Goal: Task Accomplishment & Management: Manage account settings

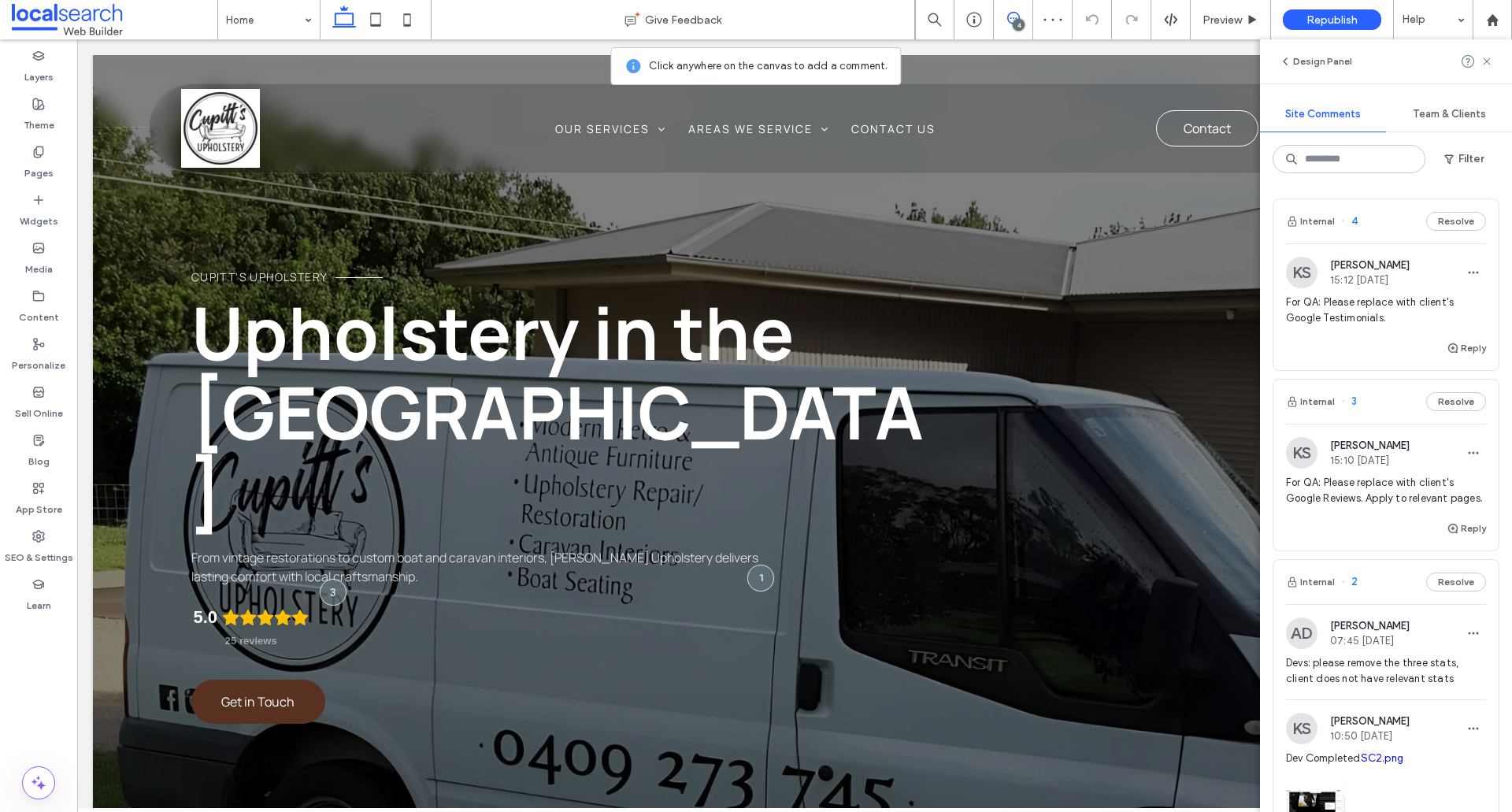
click at [1349, 323] on span "For QA: Please replace with client's Google Testimonials." at bounding box center [1385, 310] width 200 height 31
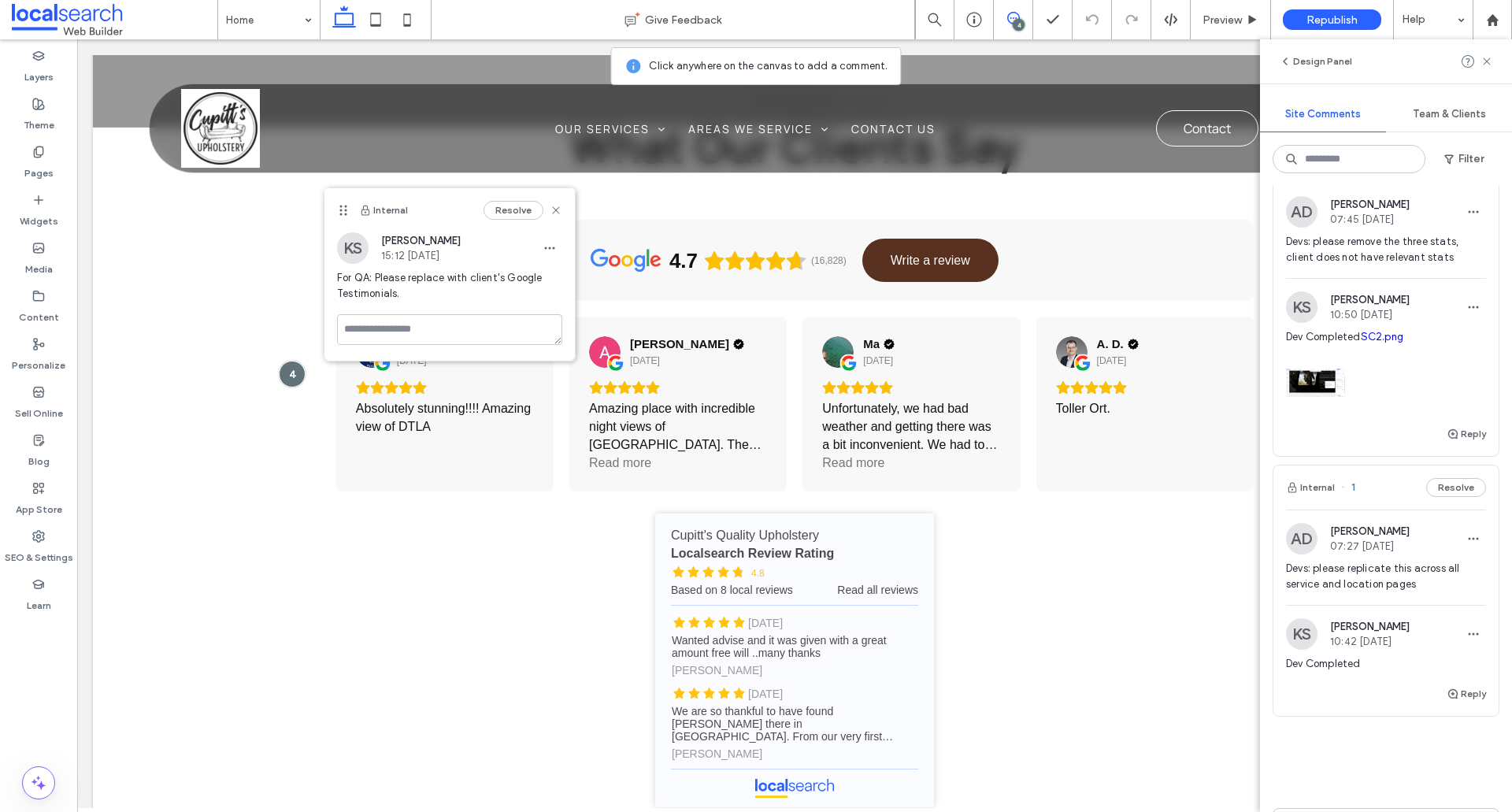
scroll to position [394, 0]
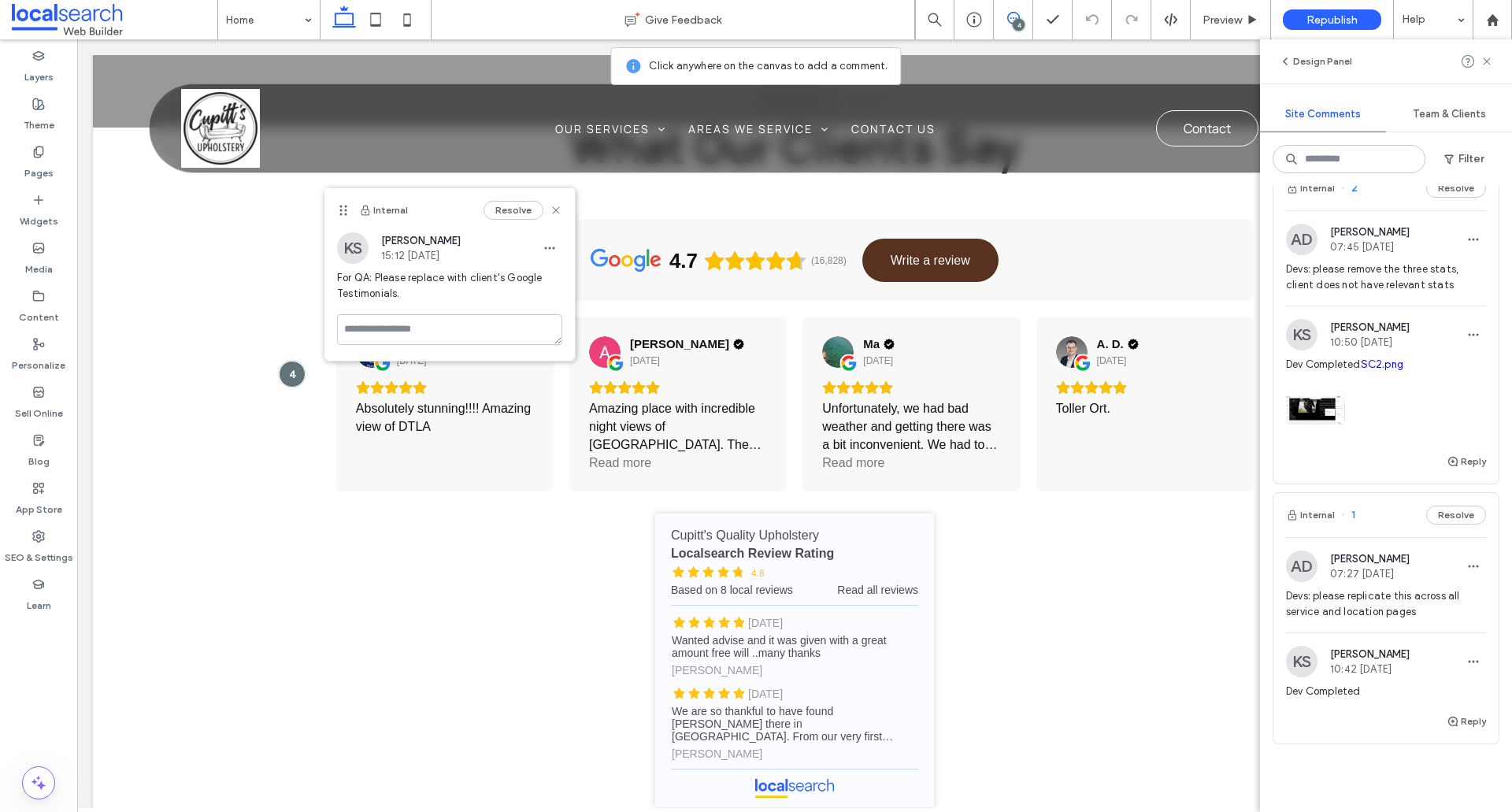
click at [1394, 293] on span "Devs: please remove the three stats, client does not have relevant stats" at bounding box center [1385, 277] width 200 height 31
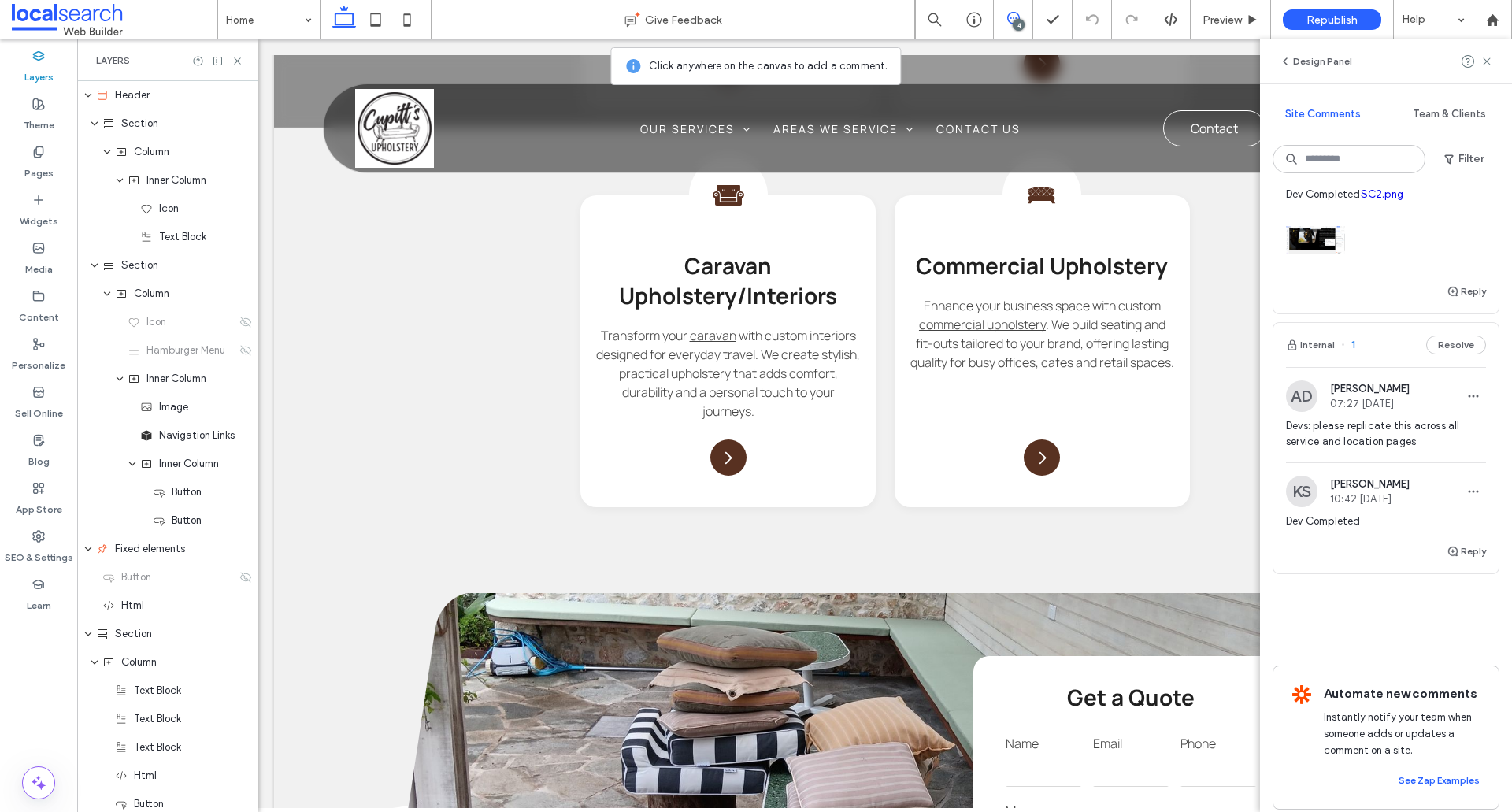
scroll to position [639, 0]
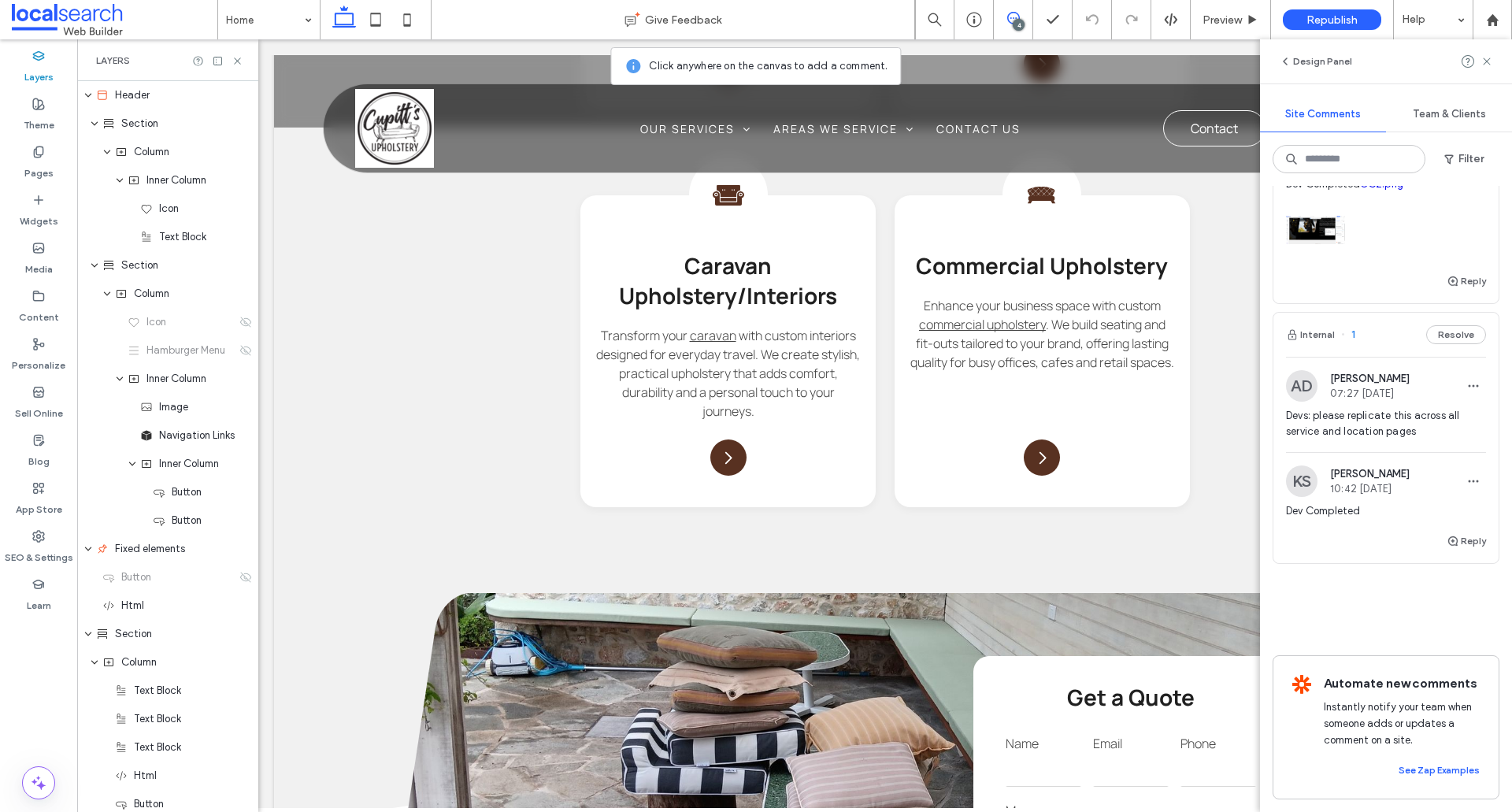
click at [1383, 408] on span "Devs: please replicate this across all service and location pages" at bounding box center [1385, 424] width 200 height 31
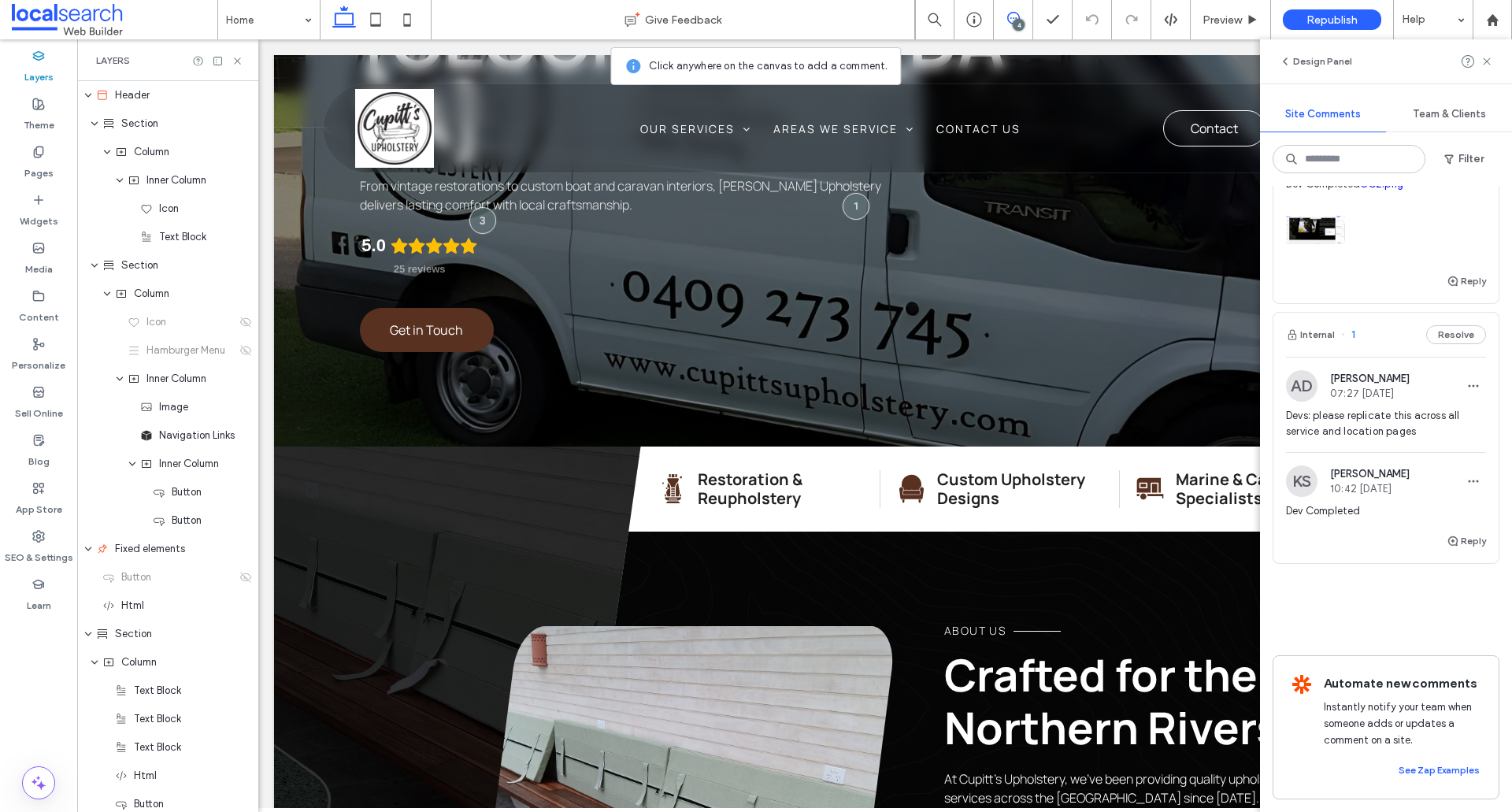
scroll to position [23, 0]
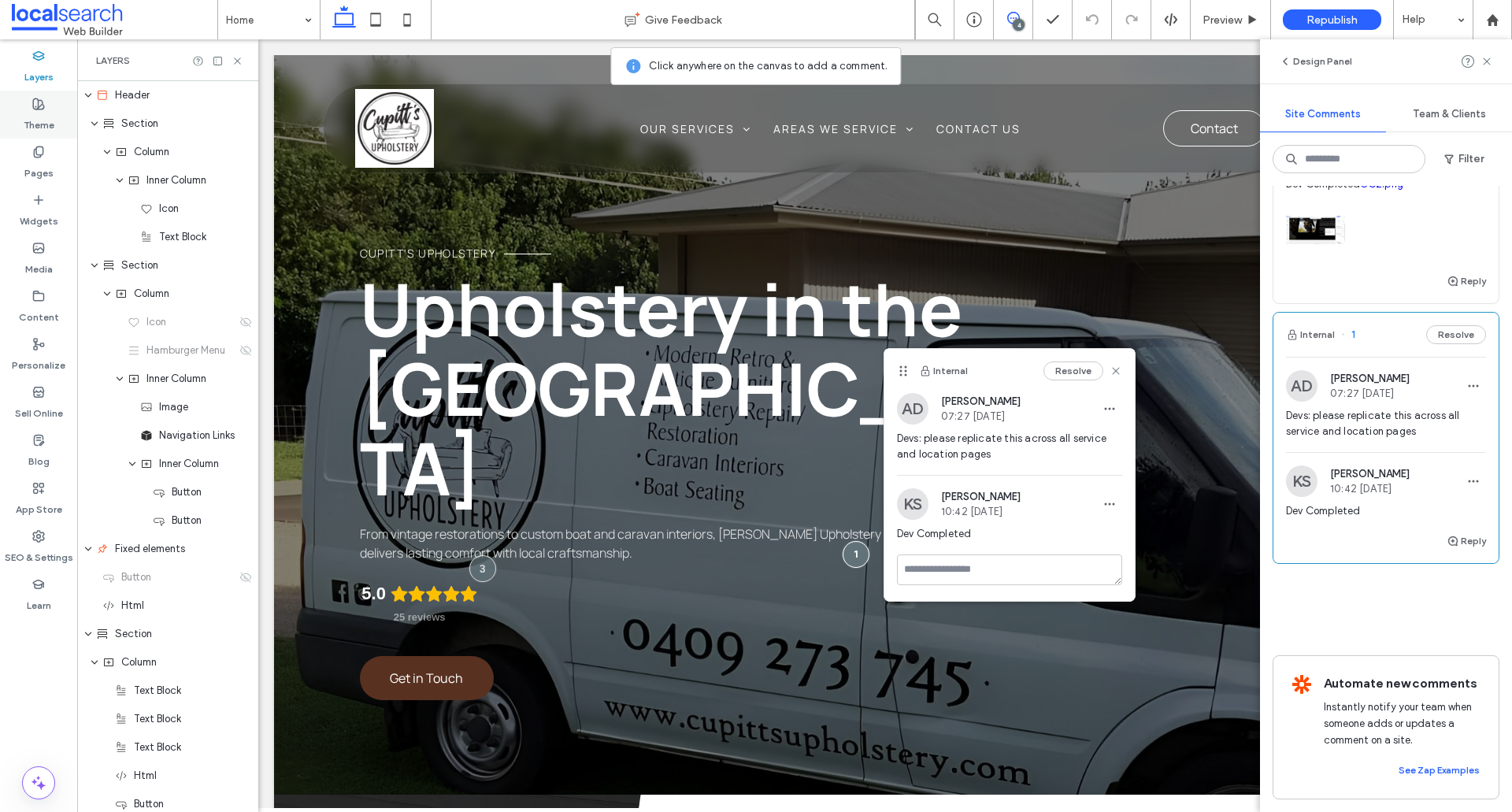
click at [56, 128] on div "Theme" at bounding box center [38, 114] width 77 height 48
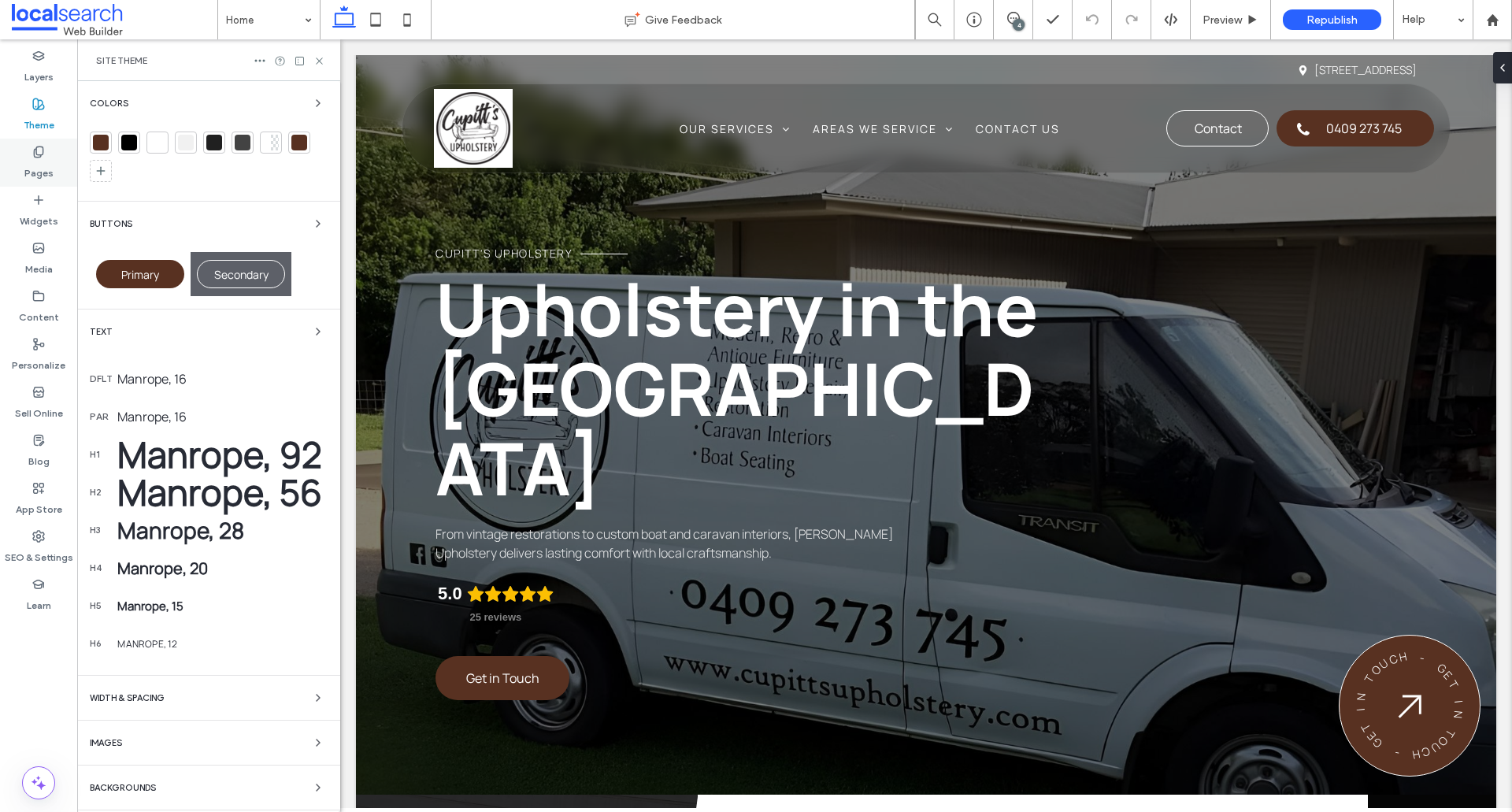
scroll to position [0, 0]
click at [42, 170] on label "Pages" at bounding box center [39, 169] width 29 height 22
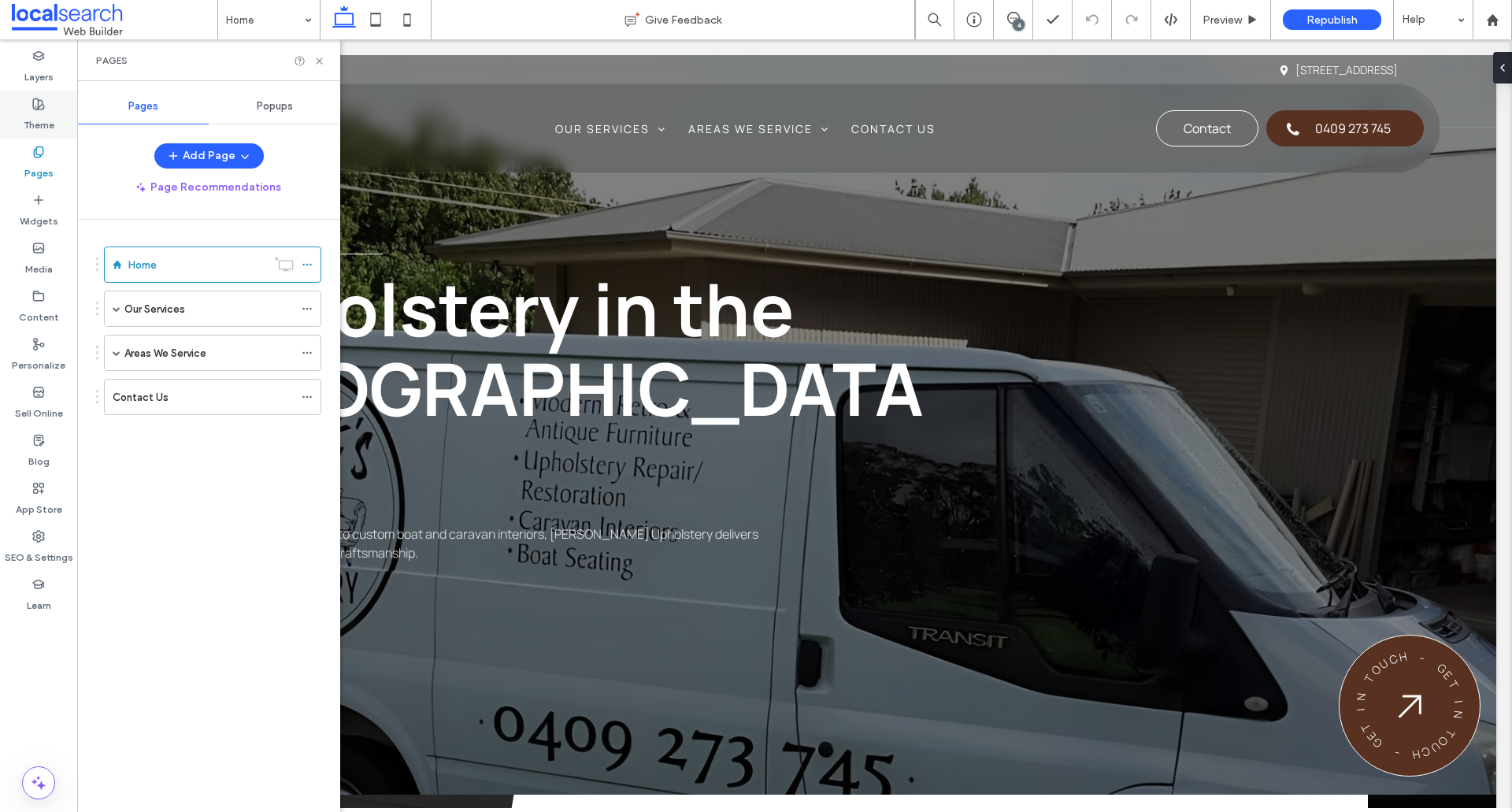
drag, startPoint x: 19, startPoint y: 108, endPoint x: 349, endPoint y: 55, distance: 334.2
click at [19, 108] on div "Theme" at bounding box center [38, 114] width 77 height 48
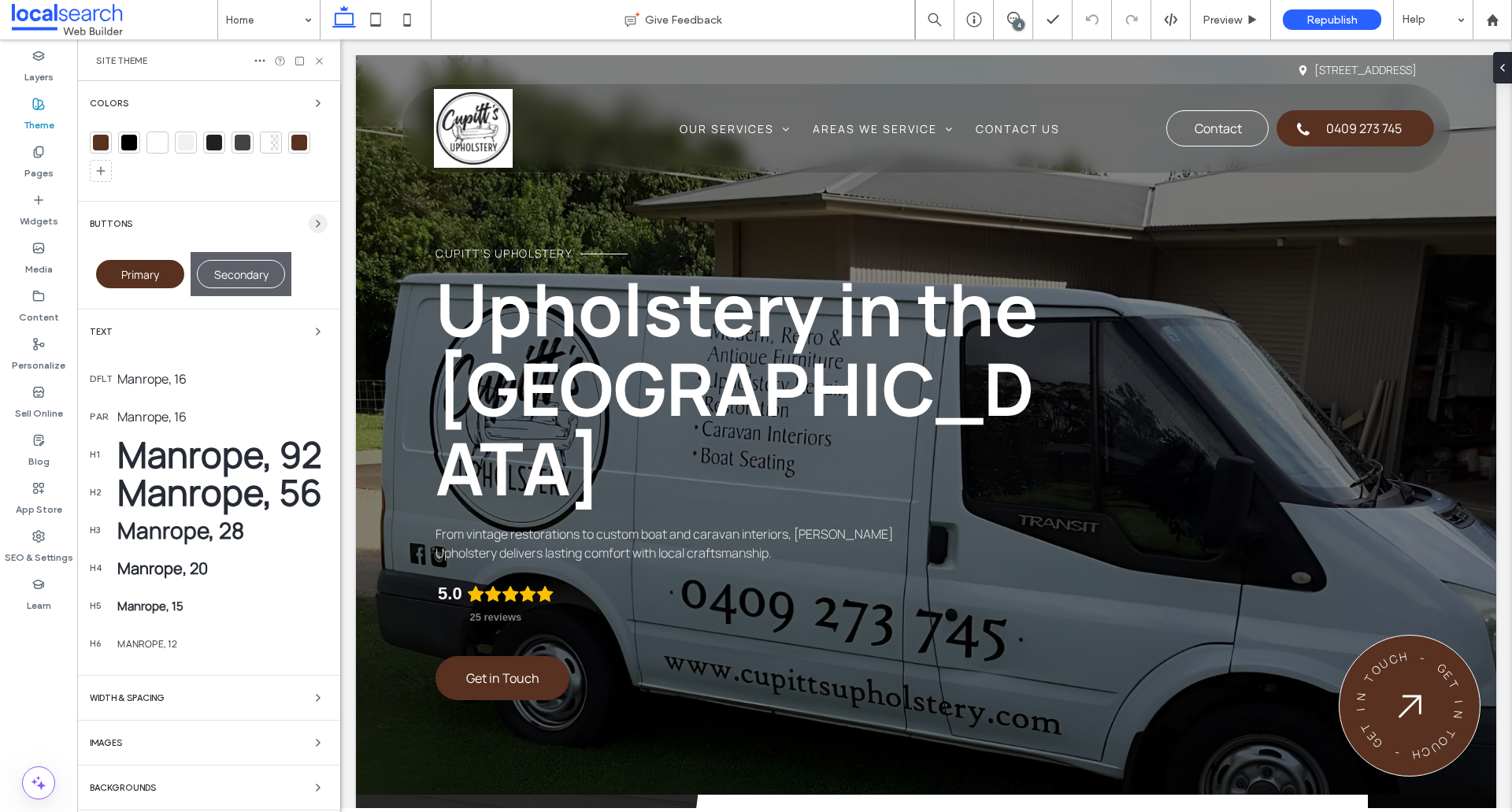
click at [315, 231] on span "button" at bounding box center [317, 223] width 19 height 19
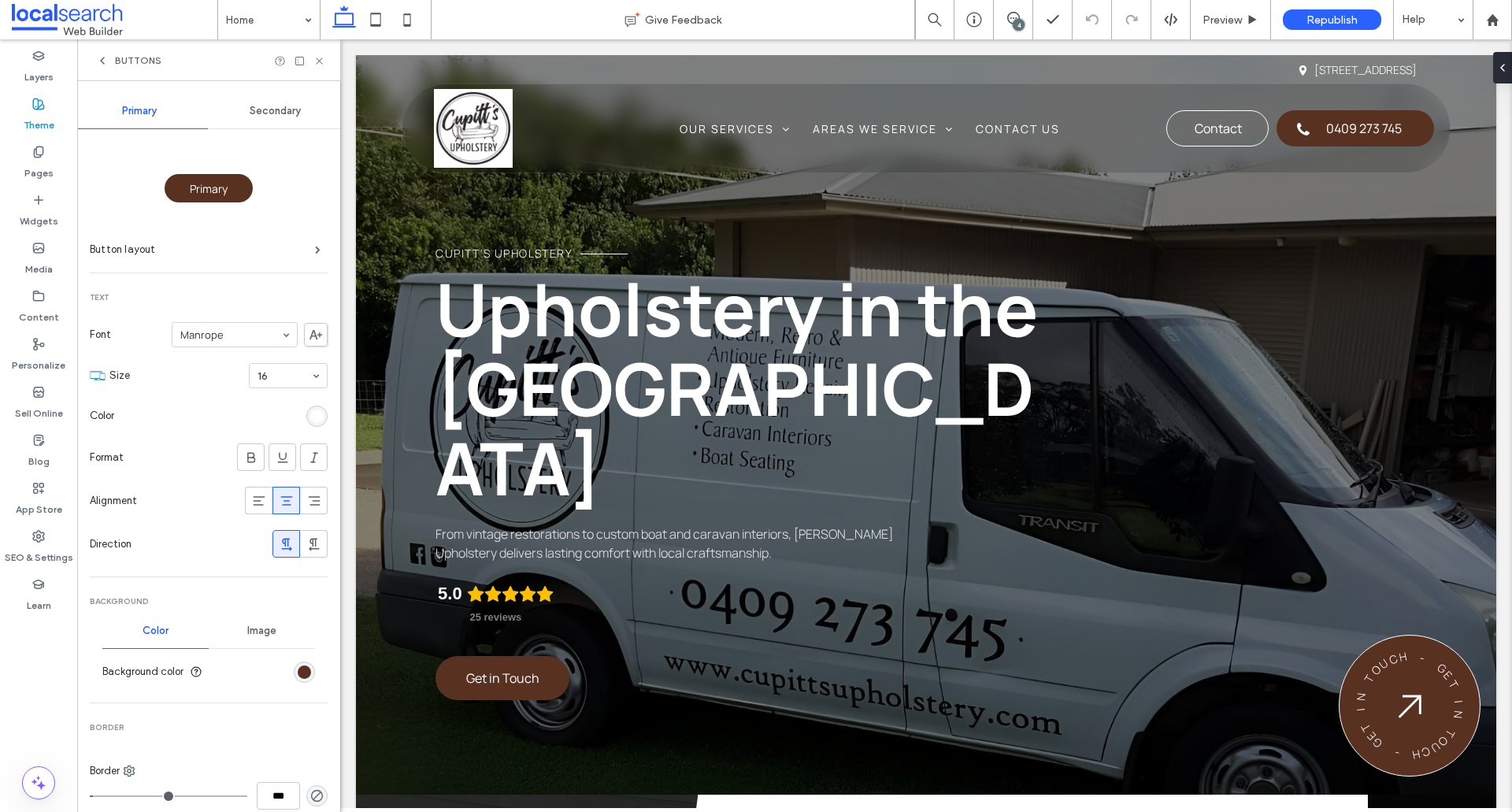
drag, startPoint x: 99, startPoint y: 62, endPoint x: 53, endPoint y: 421, distance: 361.9
click at [99, 62] on icon at bounding box center [101, 61] width 13 height 13
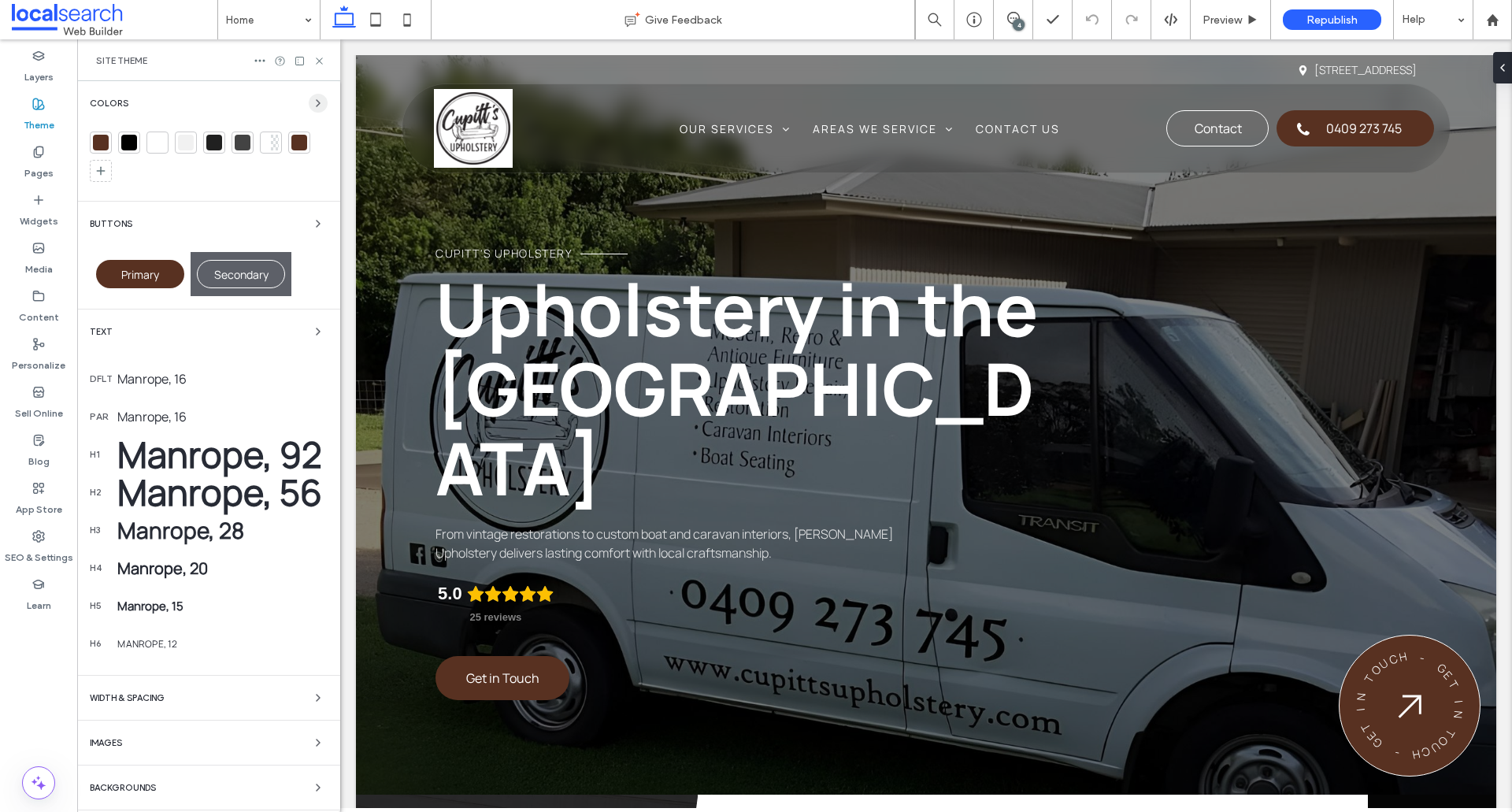
click at [314, 111] on span "button" at bounding box center [317, 102] width 19 height 19
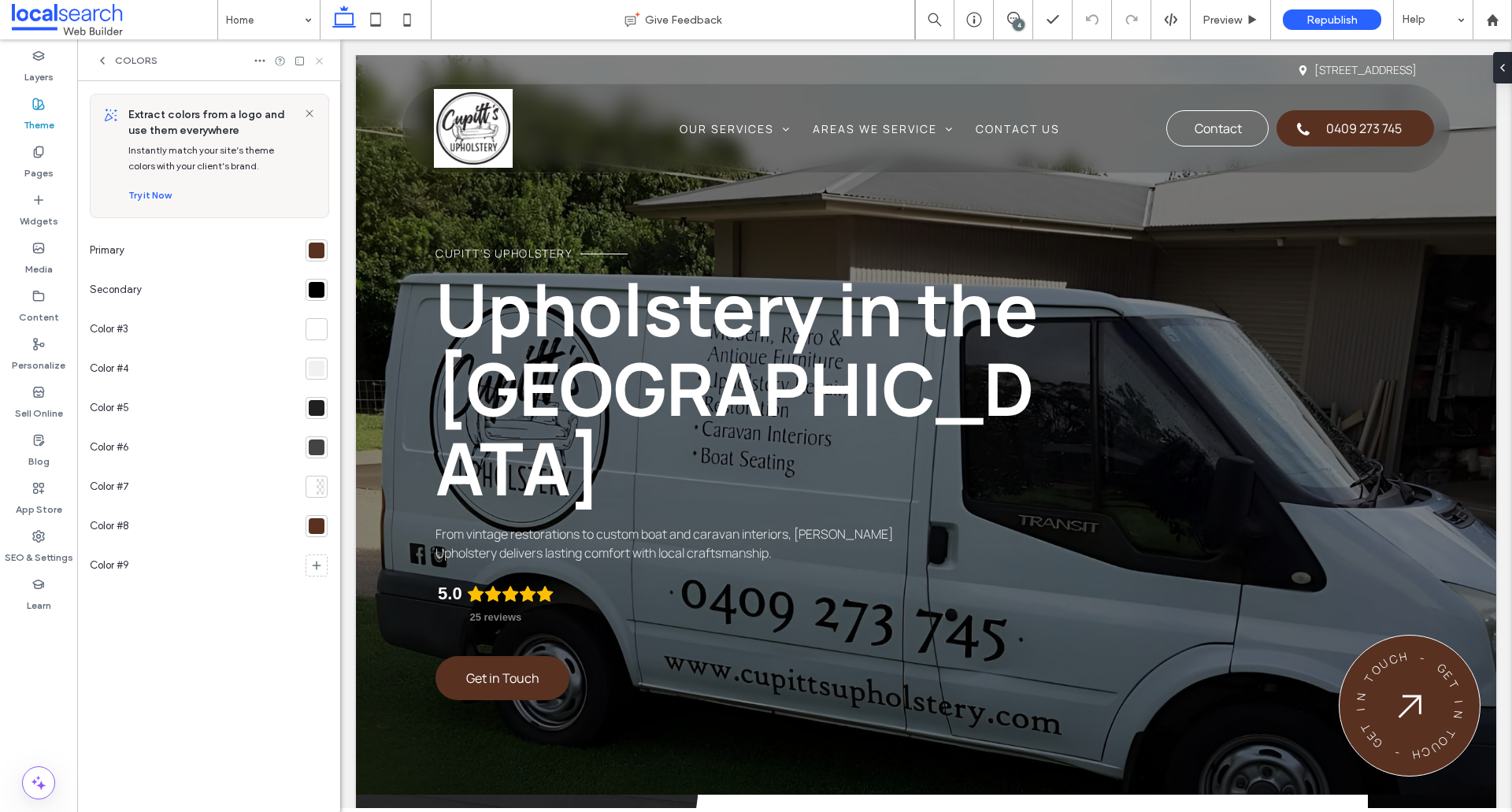
click at [321, 63] on icon at bounding box center [319, 61] width 12 height 12
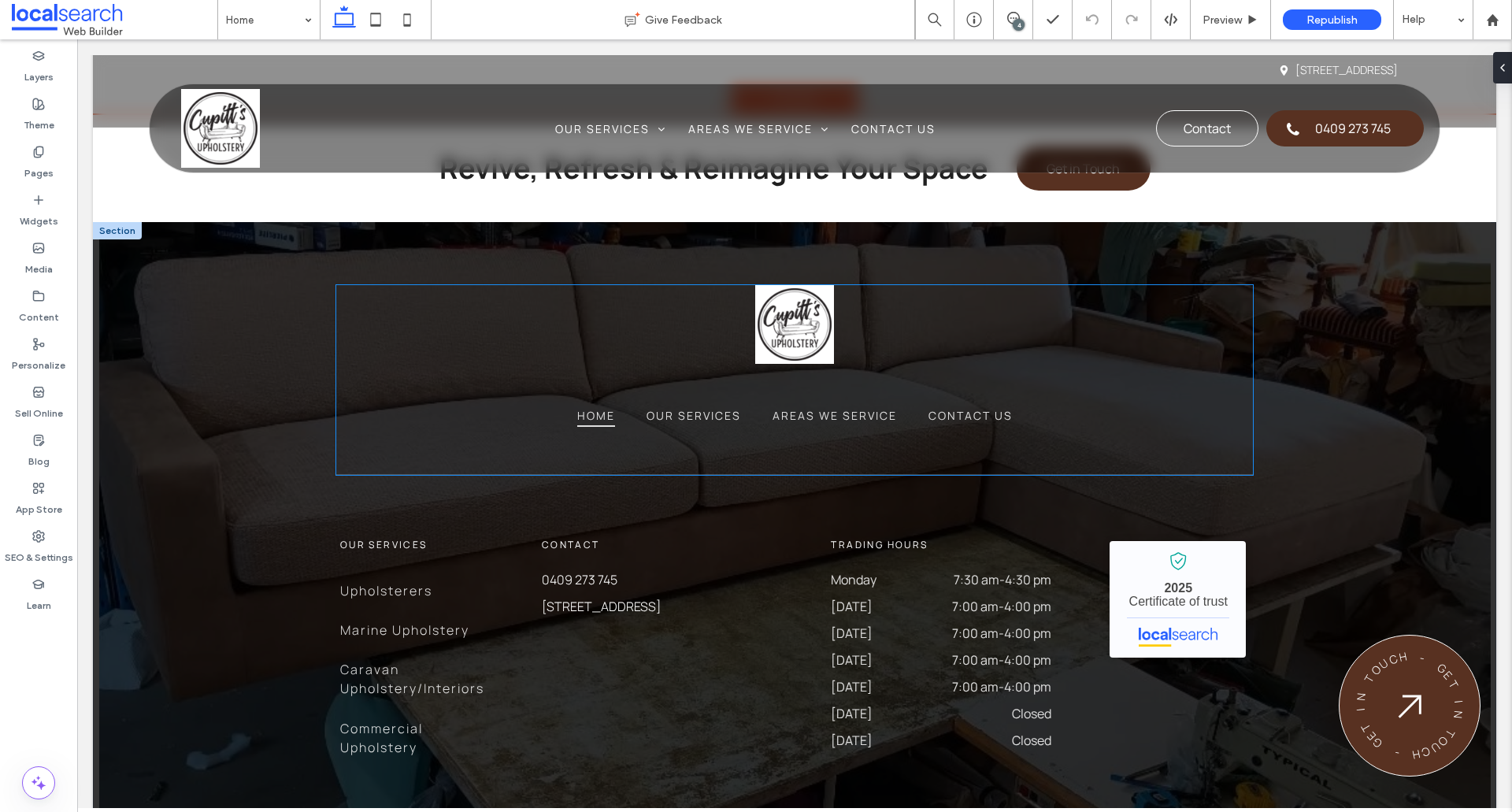
scroll to position [5223, 0]
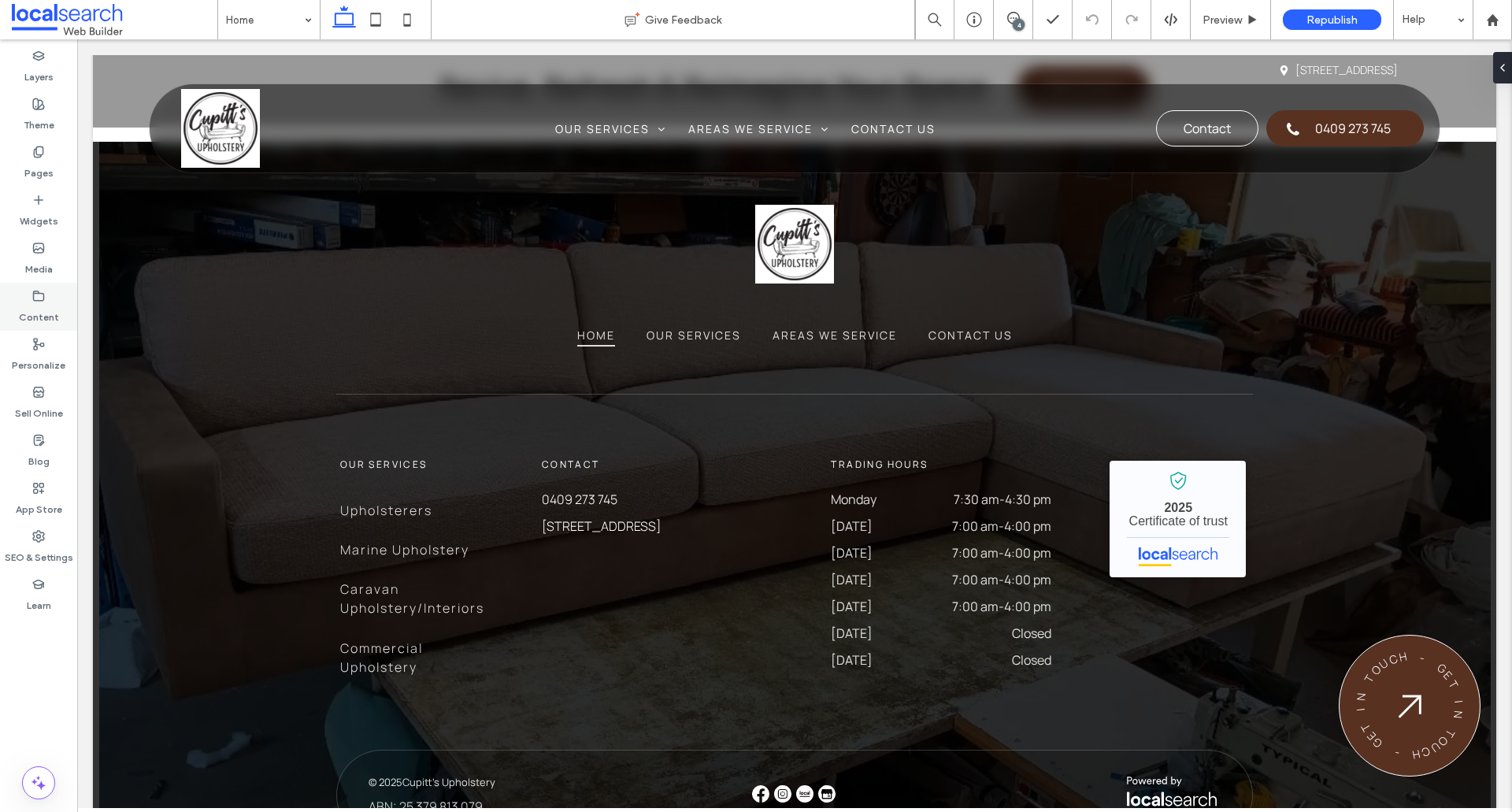
click at [39, 297] on icon at bounding box center [38, 296] width 13 height 13
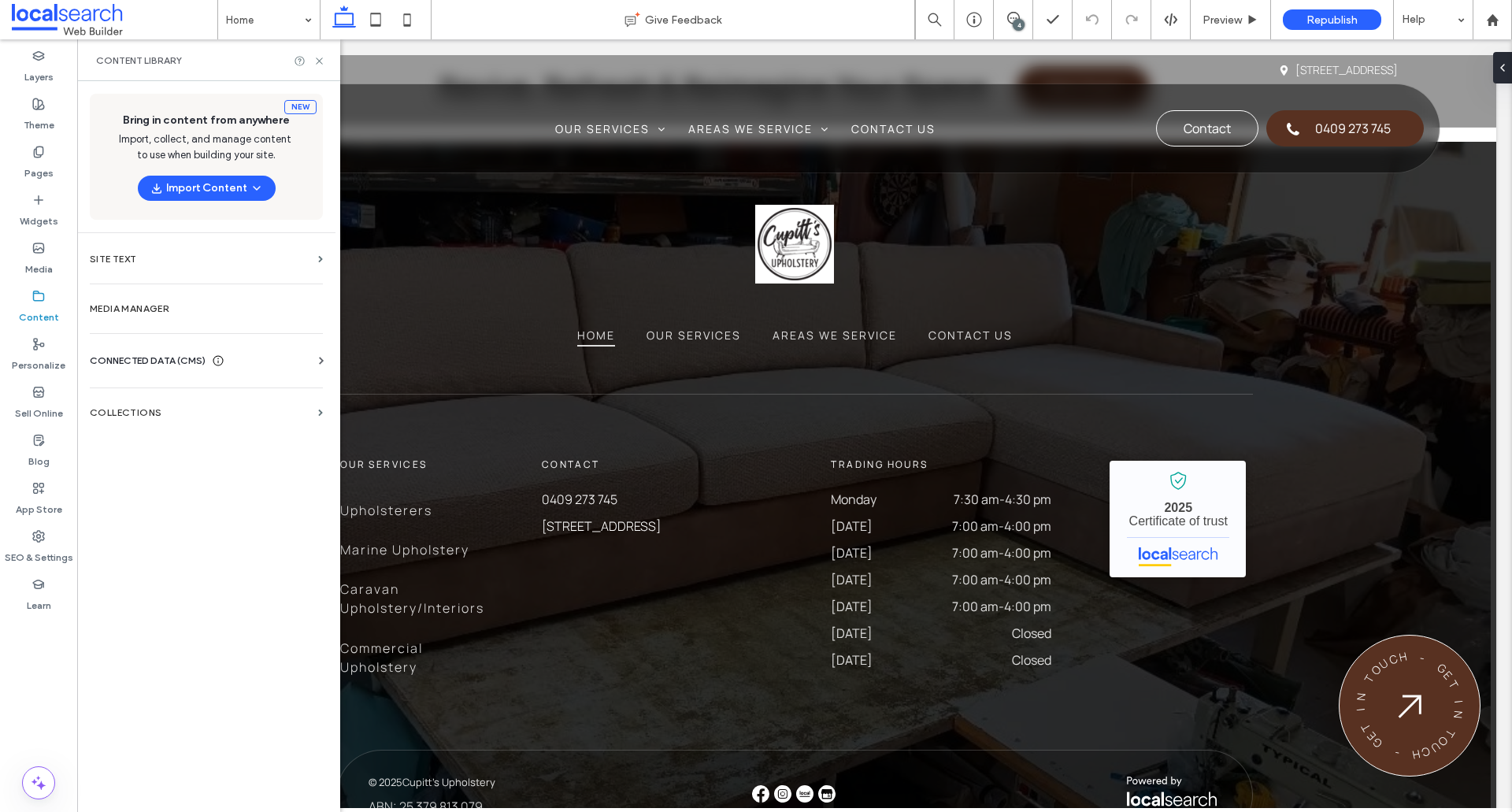
click at [166, 329] on div "New Bring in content from anywhere Import, collect, and manage content to use w…" at bounding box center [206, 445] width 259 height 728
click at [167, 310] on label "Media Manager" at bounding box center [206, 308] width 233 height 11
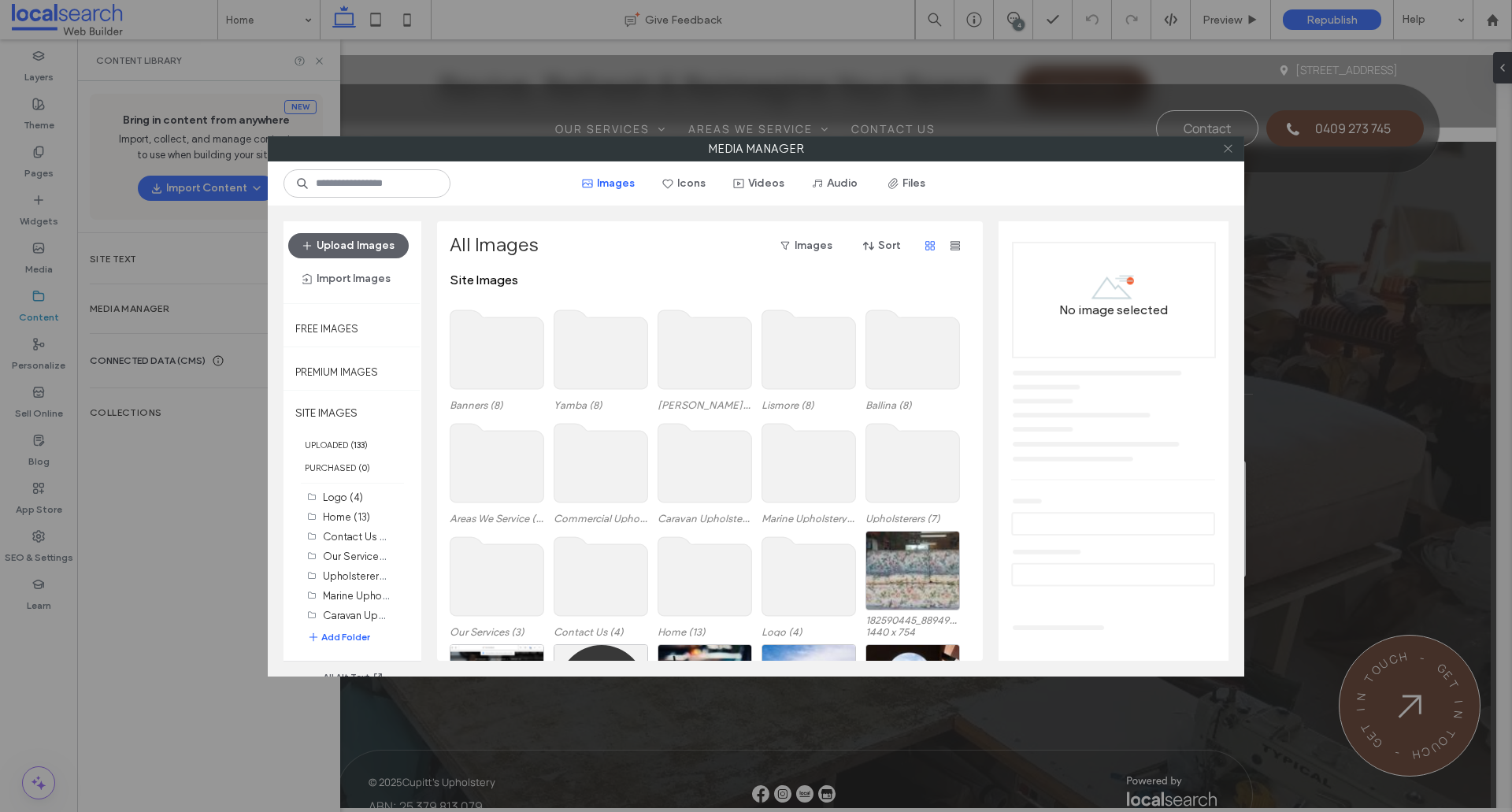
click at [1226, 149] on icon at bounding box center [1228, 148] width 12 height 12
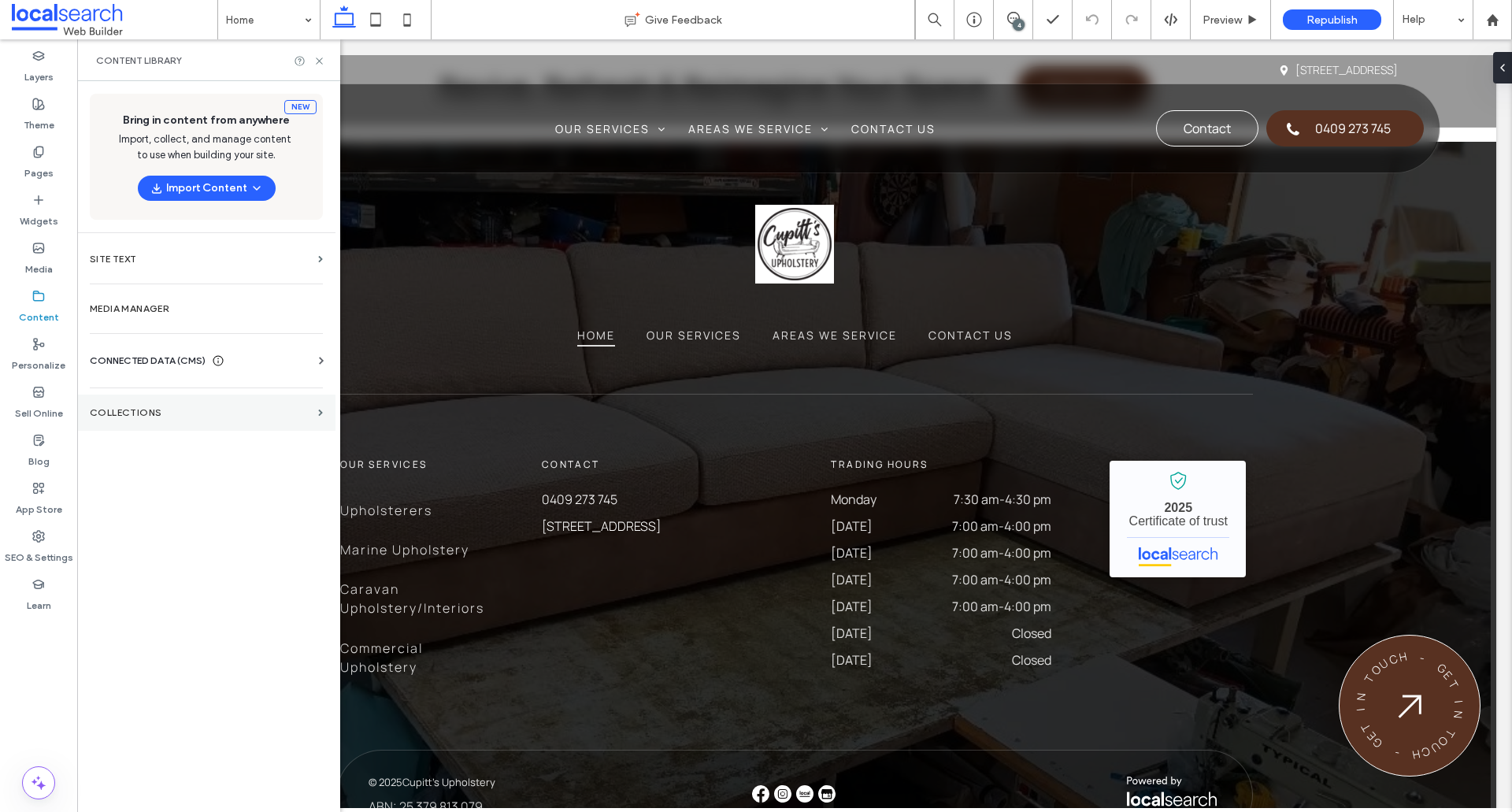
click at [238, 413] on label "Collections" at bounding box center [201, 412] width 222 height 11
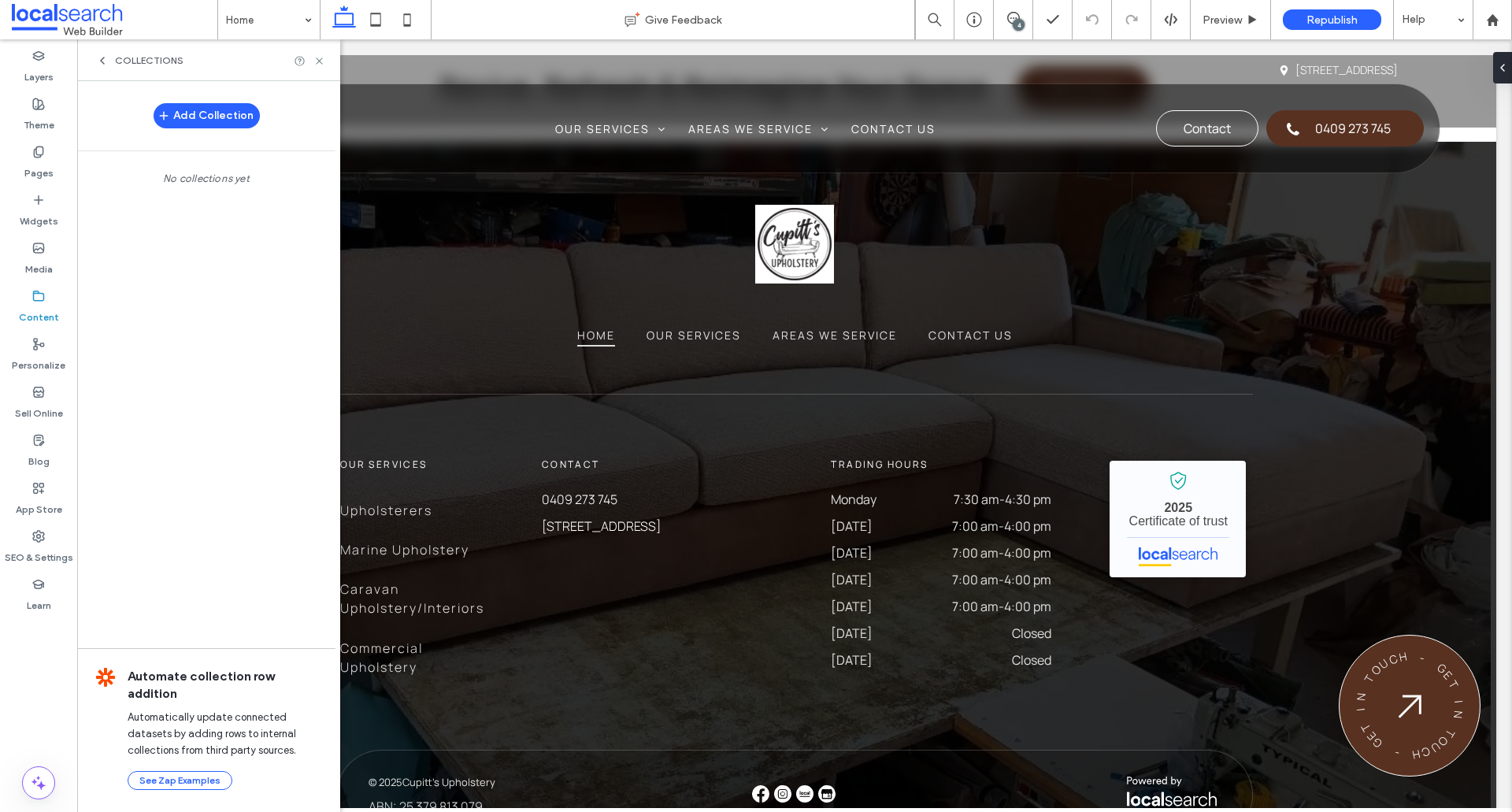
click at [99, 60] on icon at bounding box center [101, 61] width 13 height 13
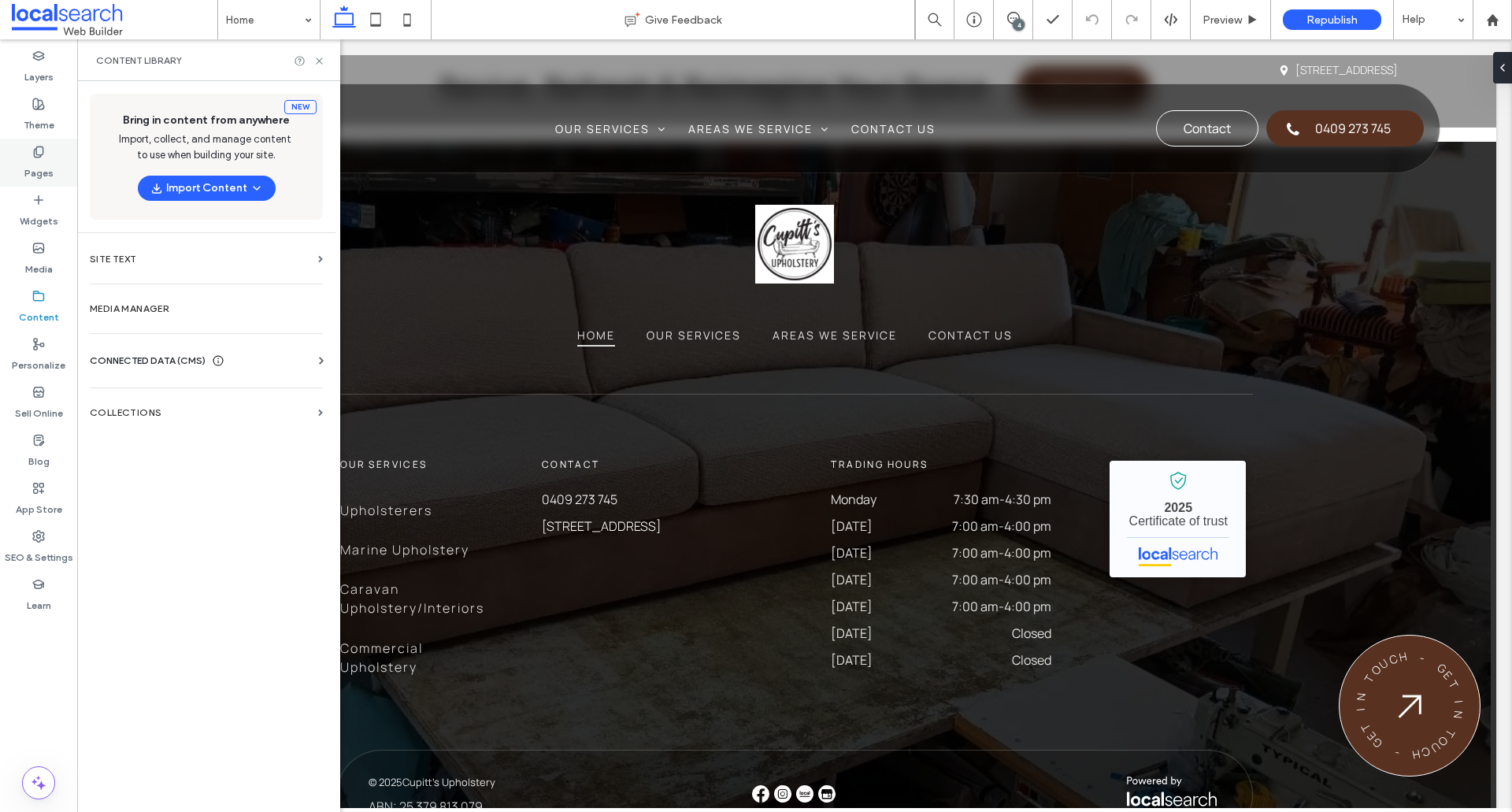
click at [51, 162] on label "Pages" at bounding box center [39, 169] width 29 height 22
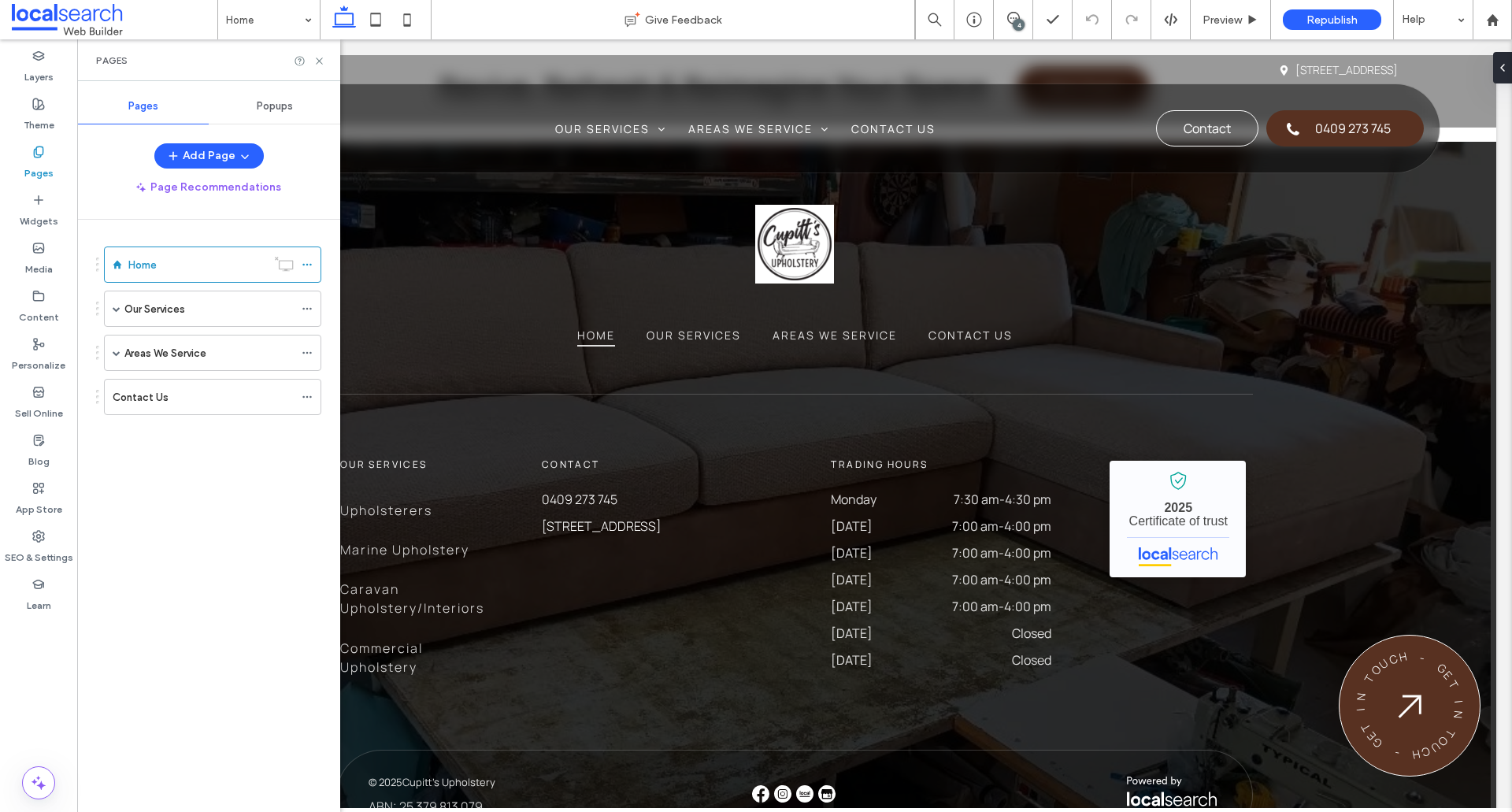
click at [267, 112] on div "Popups" at bounding box center [274, 106] width 132 height 35
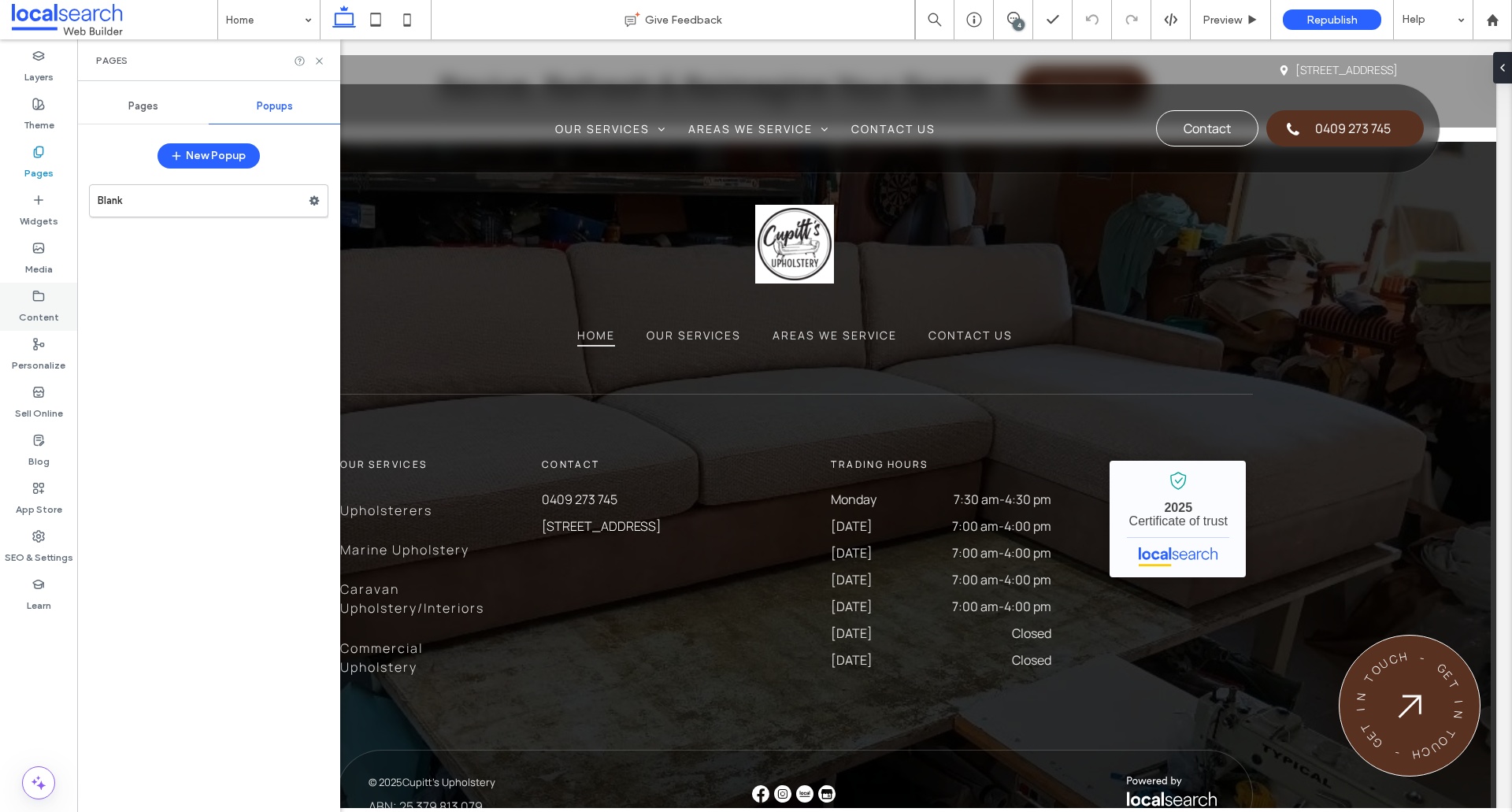
click at [32, 285] on div "Content" at bounding box center [38, 306] width 77 height 48
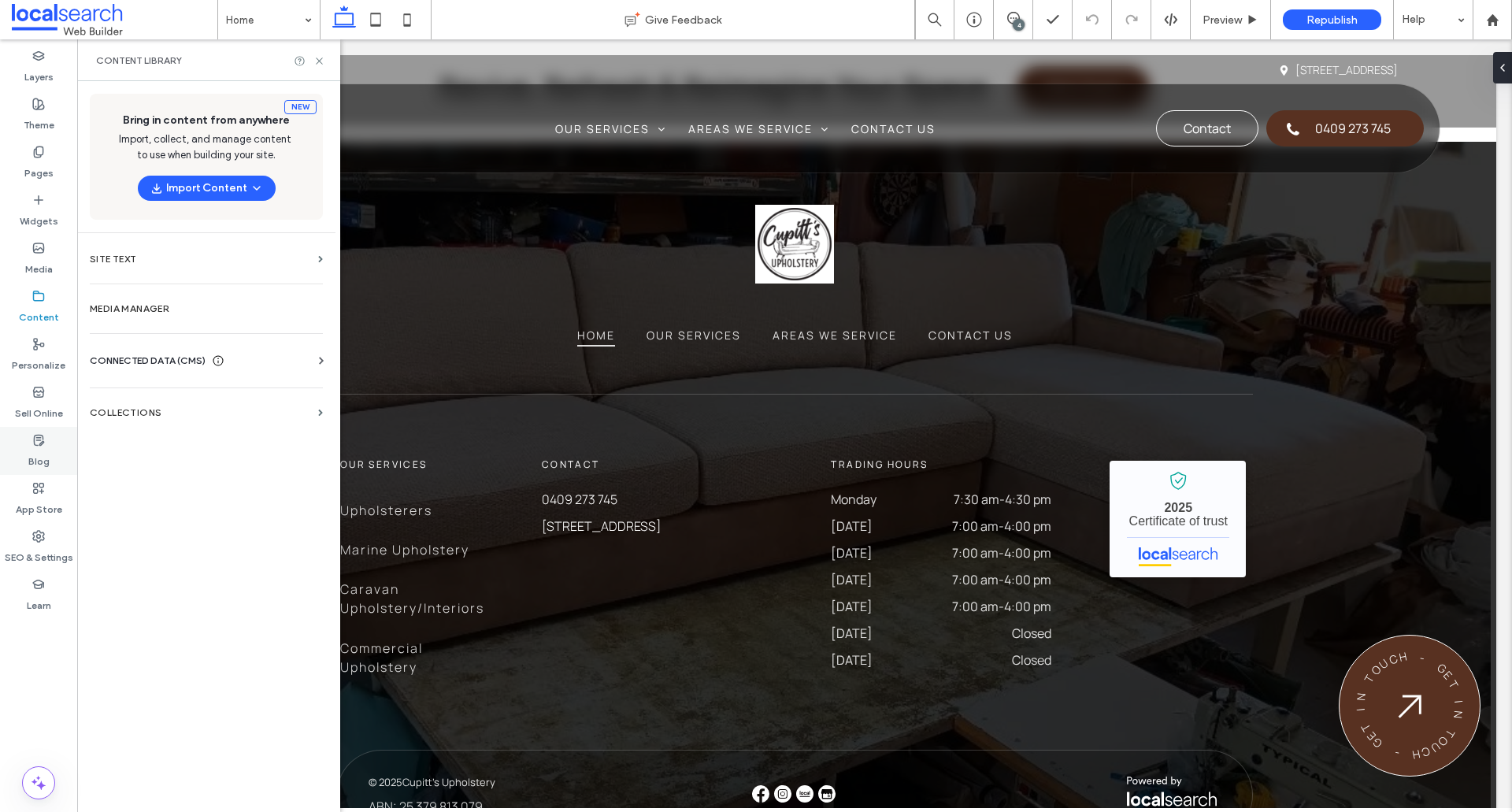
click at [44, 439] on icon at bounding box center [38, 440] width 13 height 13
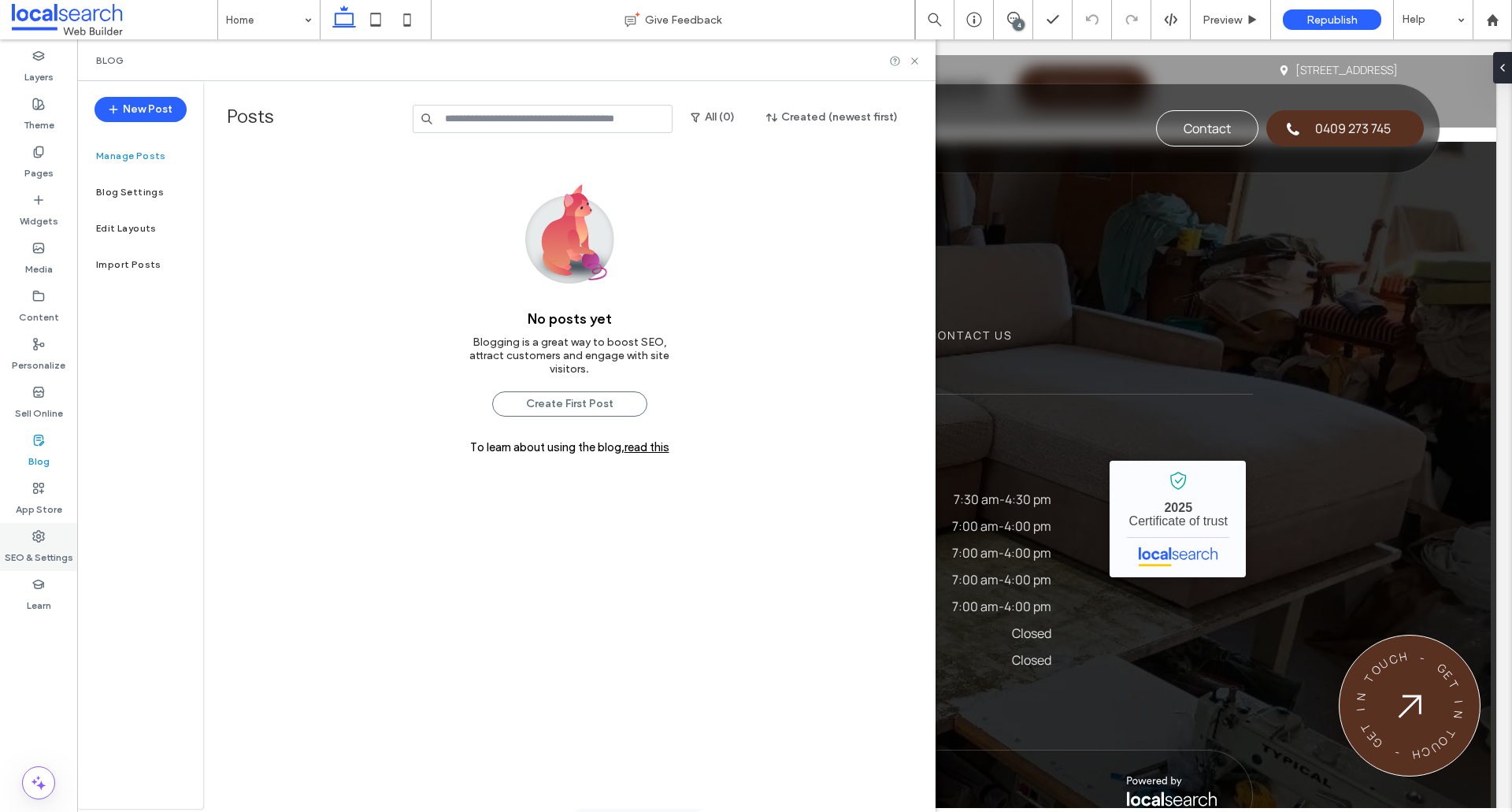
click at [56, 553] on label "SEO & Settings" at bounding box center [39, 553] width 68 height 22
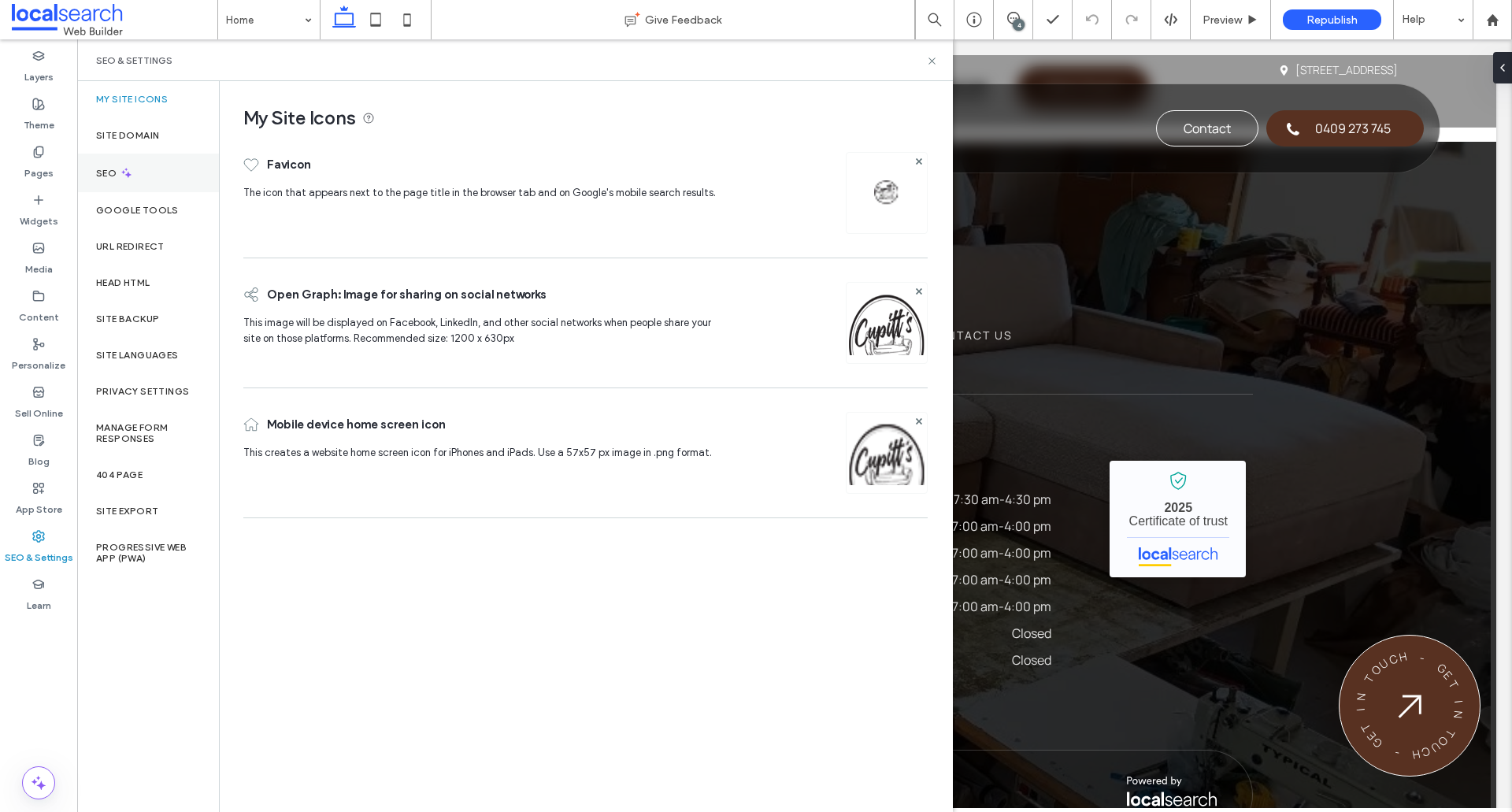
click at [147, 178] on div "SEO" at bounding box center [147, 173] width 141 height 39
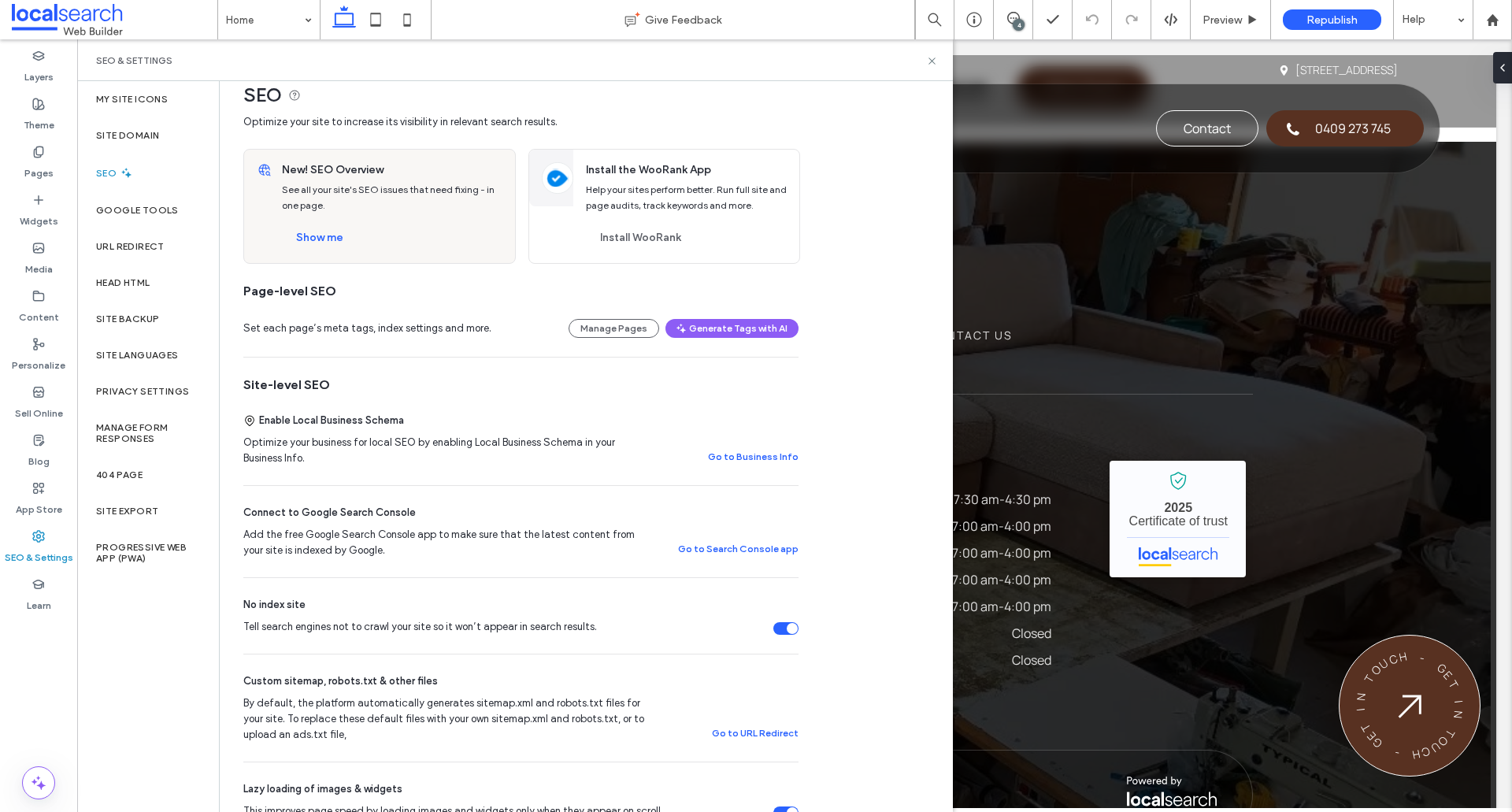
scroll to position [0, 0]
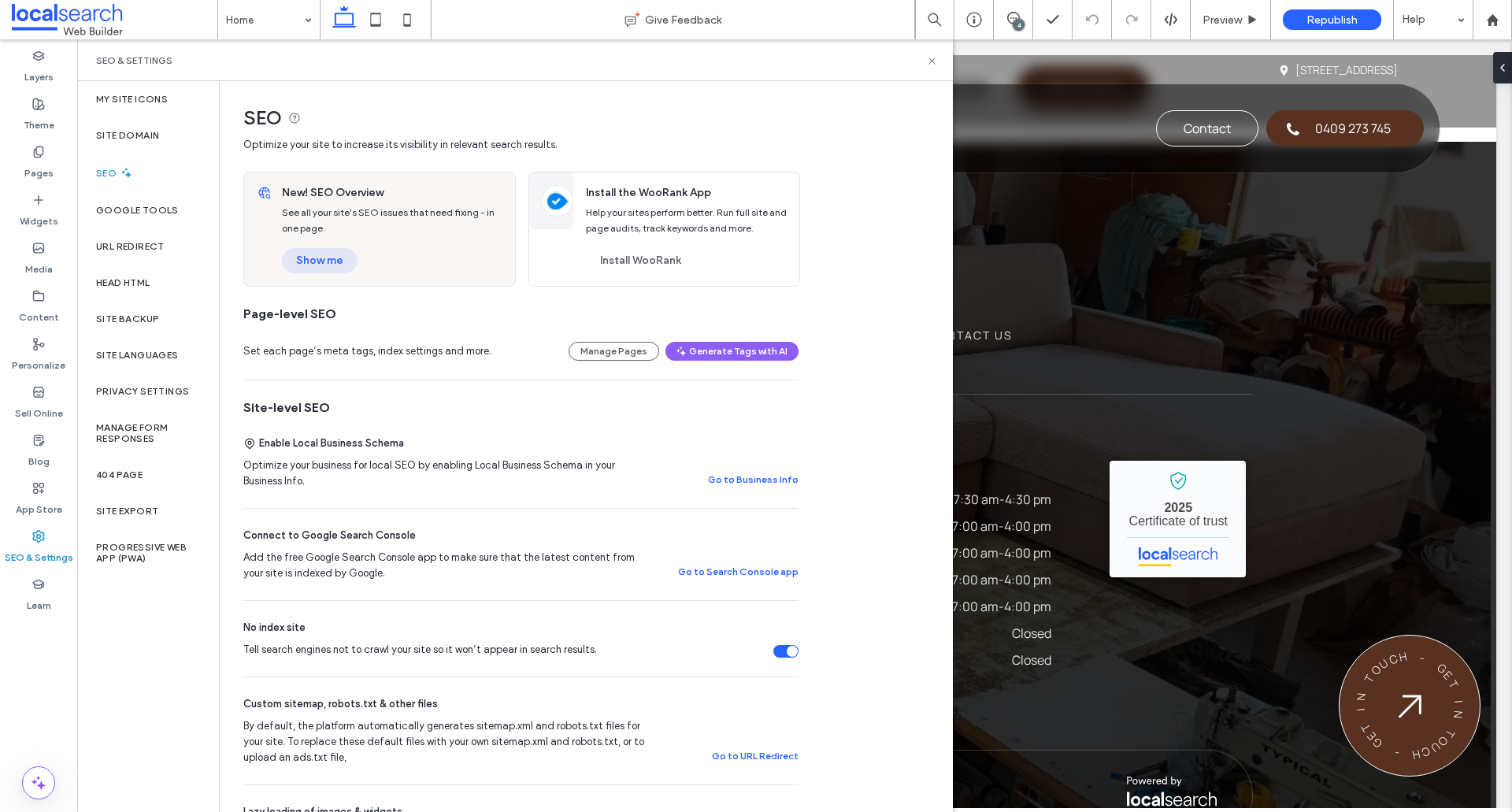
click at [331, 268] on button "Show me" at bounding box center [319, 261] width 75 height 25
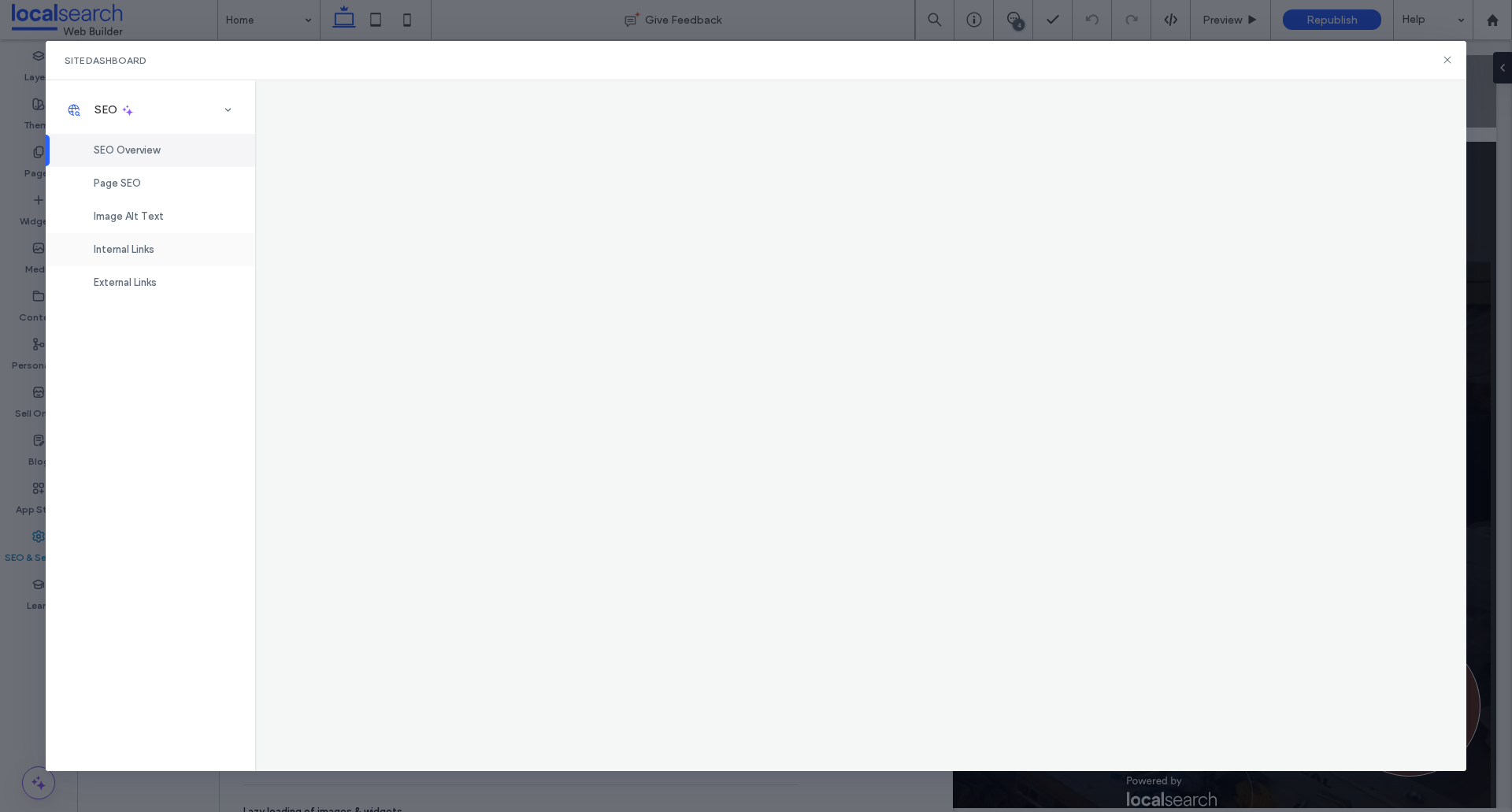
click at [155, 211] on span "Image Alt Text" at bounding box center [129, 217] width 70 height 12
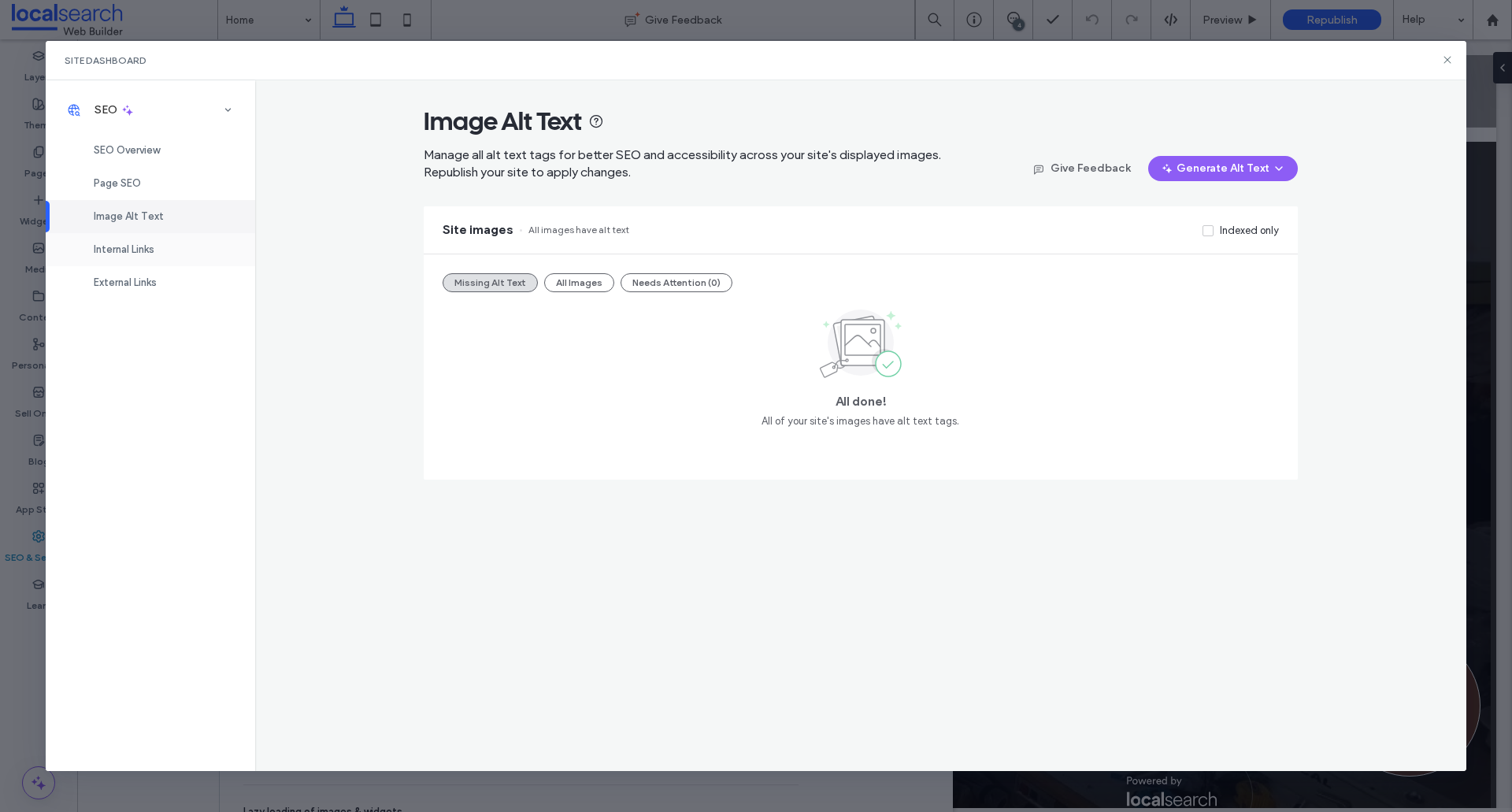
click at [136, 252] on span "Internal Links" at bounding box center [124, 249] width 60 height 12
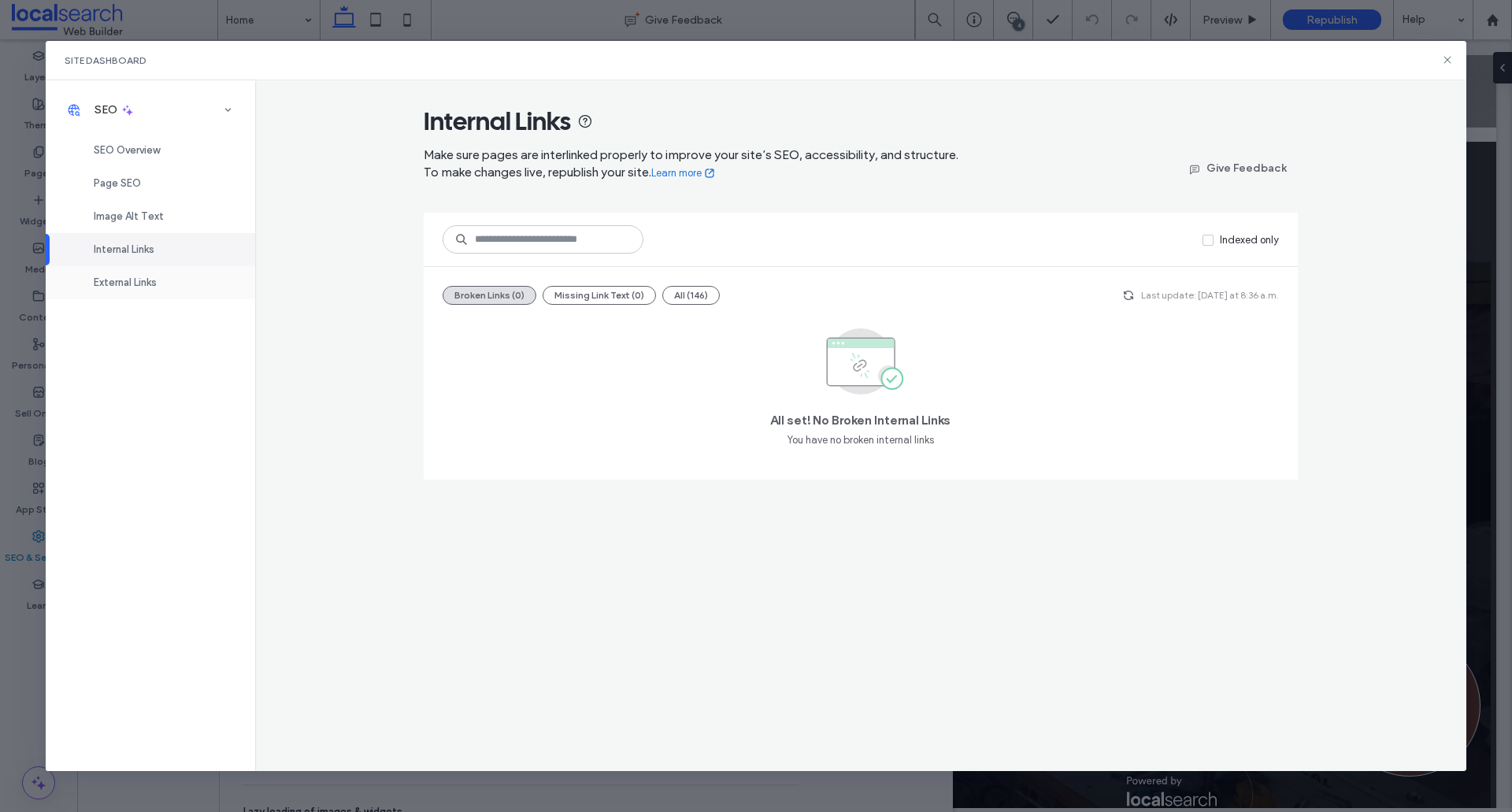
click at [134, 271] on div "External Links" at bounding box center [150, 283] width 210 height 33
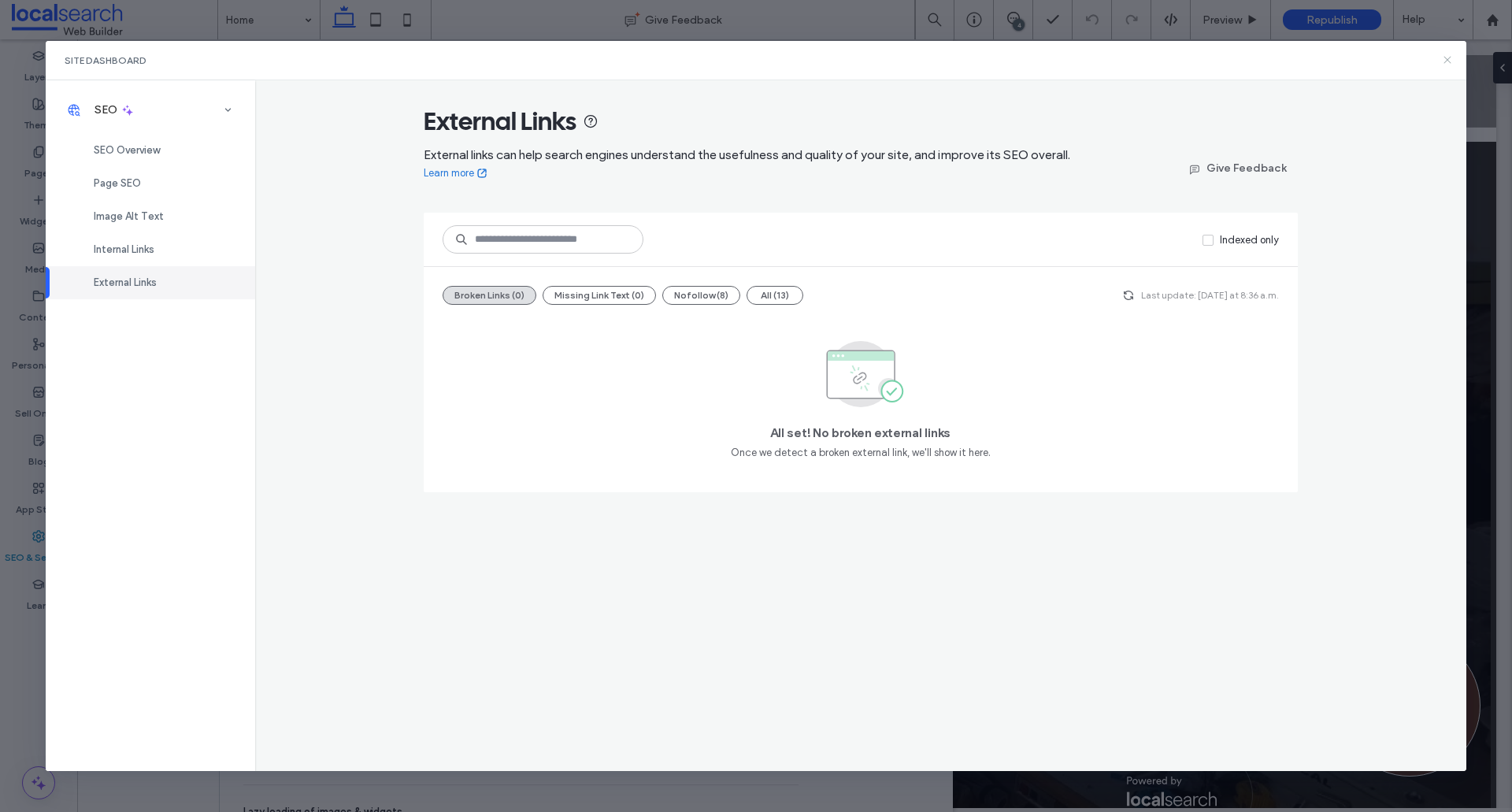
click at [1441, 63] on icon at bounding box center [1447, 60] width 13 height 13
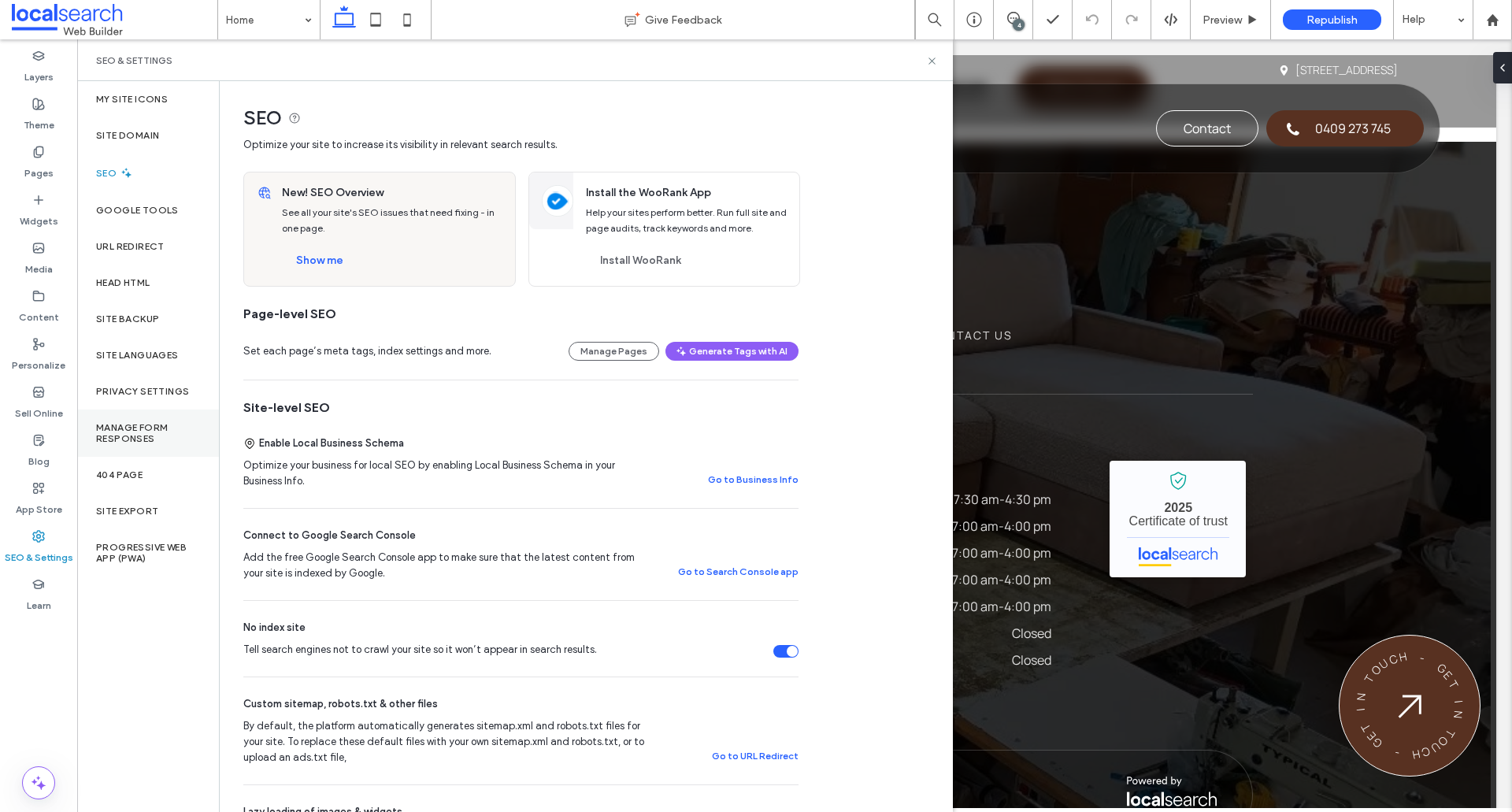
click at [161, 427] on label "Manage Form Responses" at bounding box center [147, 433] width 104 height 22
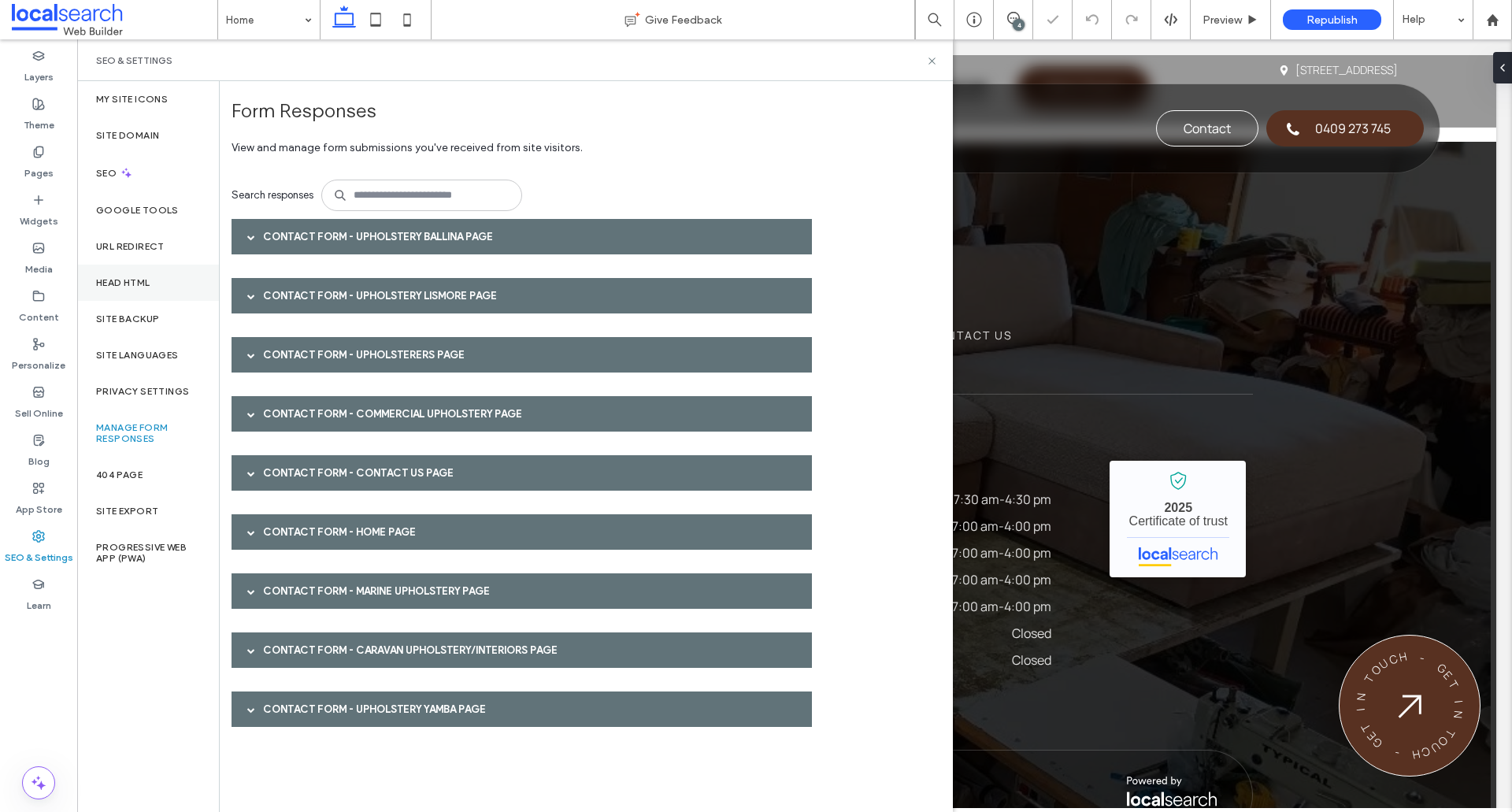
click at [140, 282] on label "Head HTML" at bounding box center [123, 282] width 55 height 11
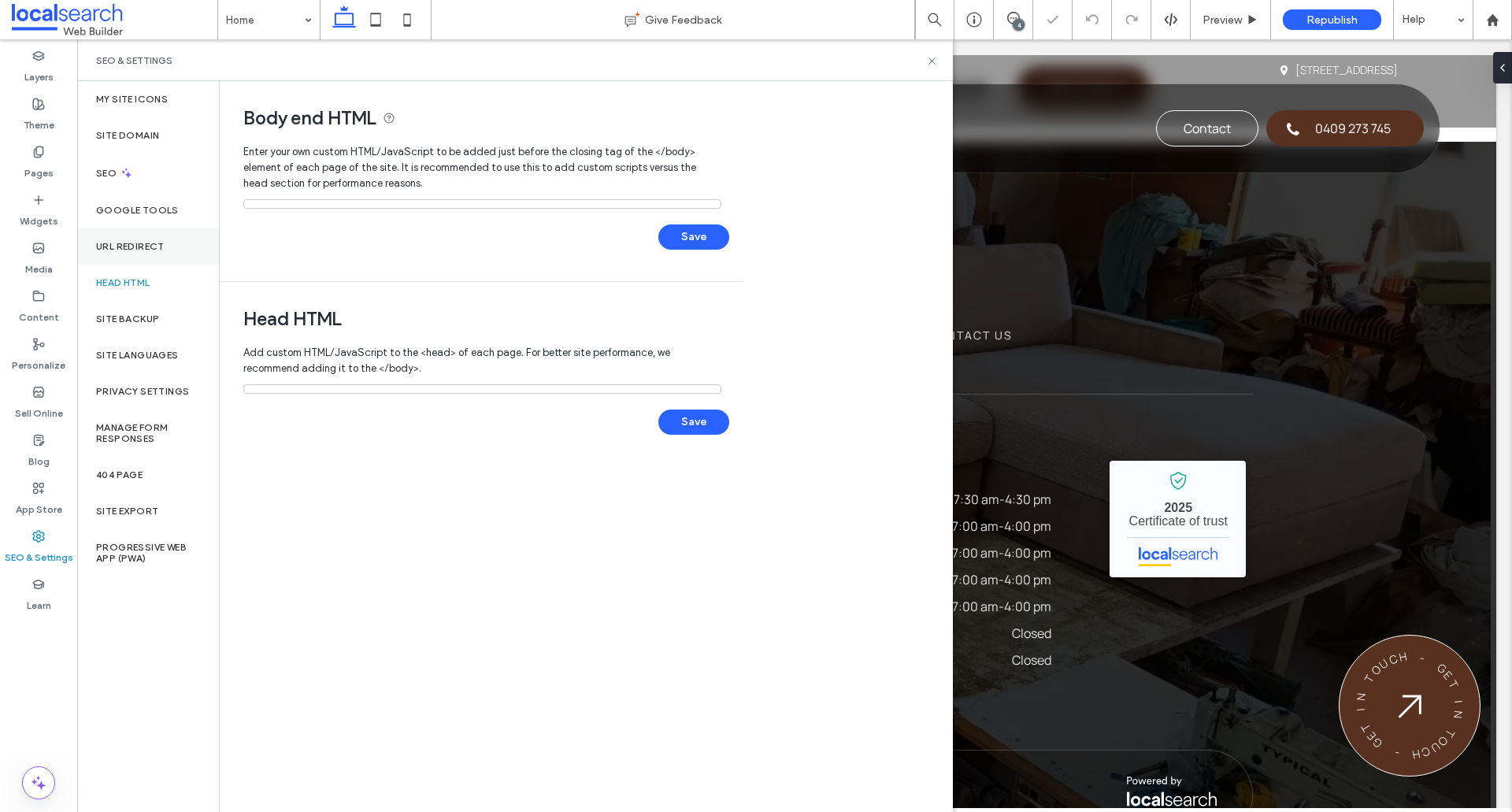
click at [147, 247] on label "URL Redirect" at bounding box center [130, 246] width 68 height 11
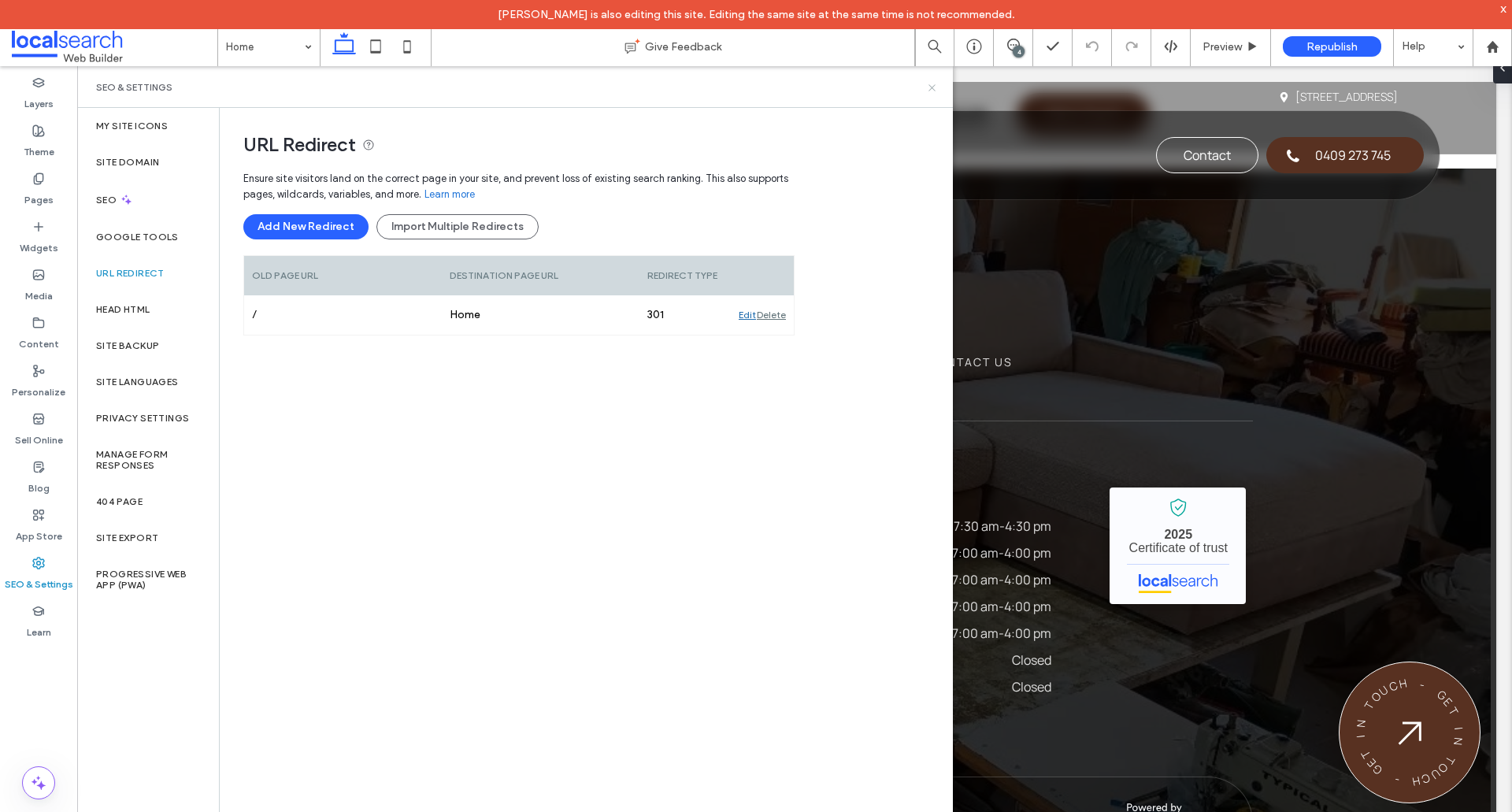
drag, startPoint x: 935, startPoint y: 83, endPoint x: 136, endPoint y: 39, distance: 800.2
click at [935, 83] on icon at bounding box center [932, 88] width 12 height 12
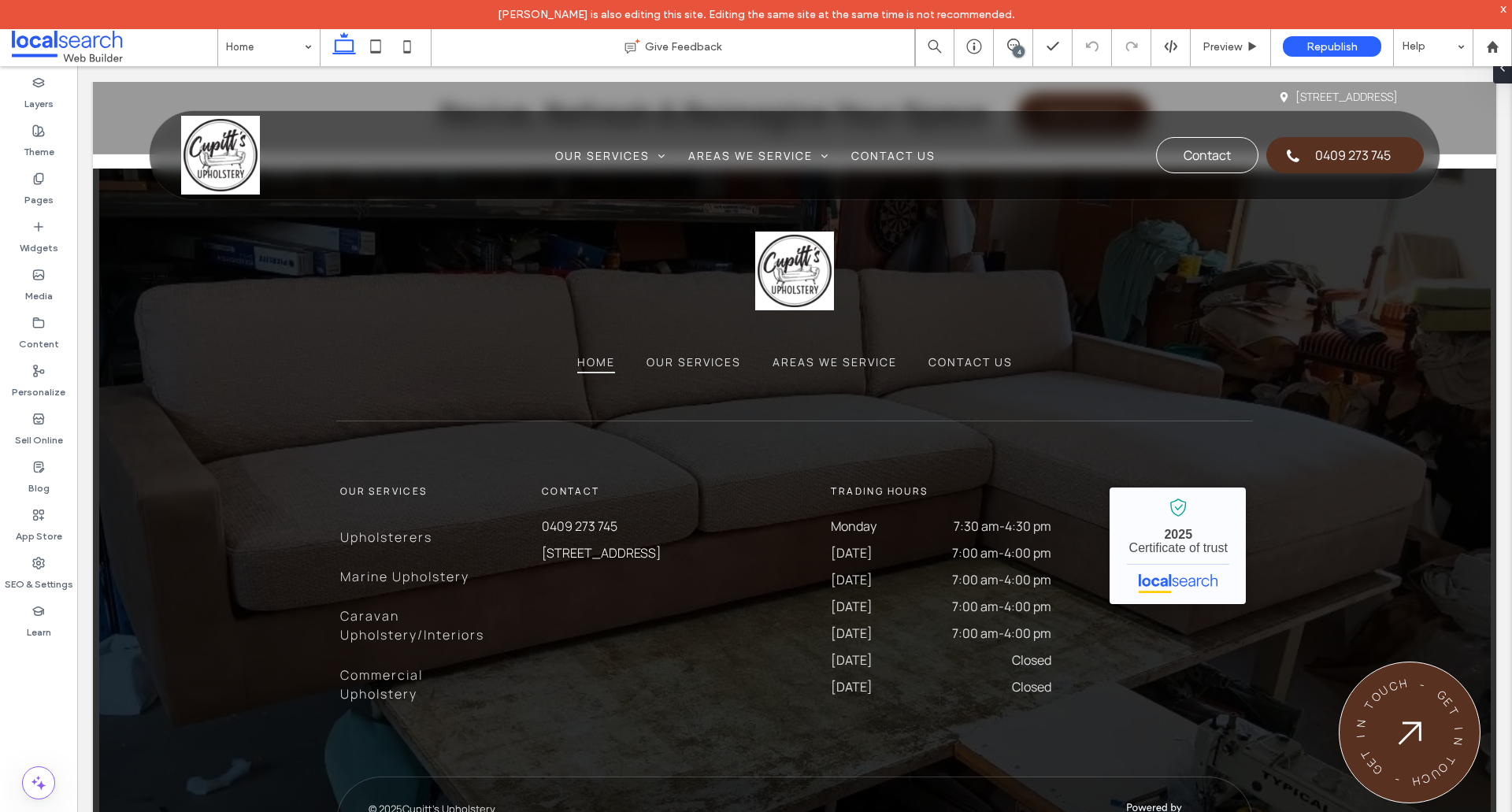
click at [120, 53] on span at bounding box center [114, 46] width 206 height 31
